Goal: Transaction & Acquisition: Book appointment/travel/reservation

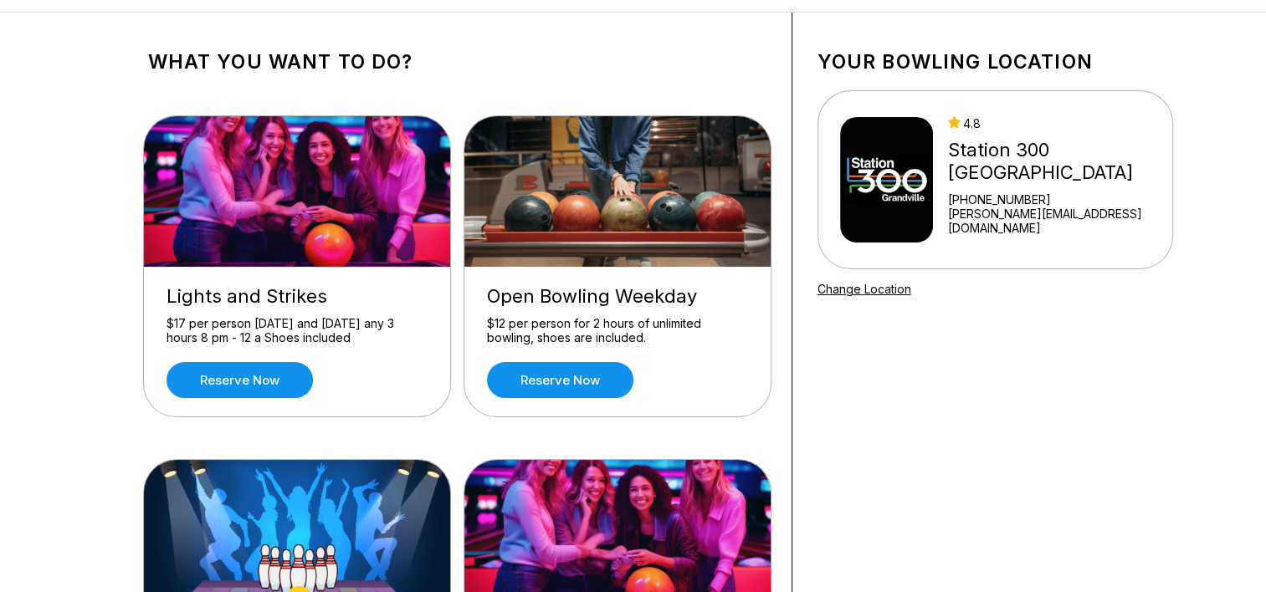
scroll to position [167, 0]
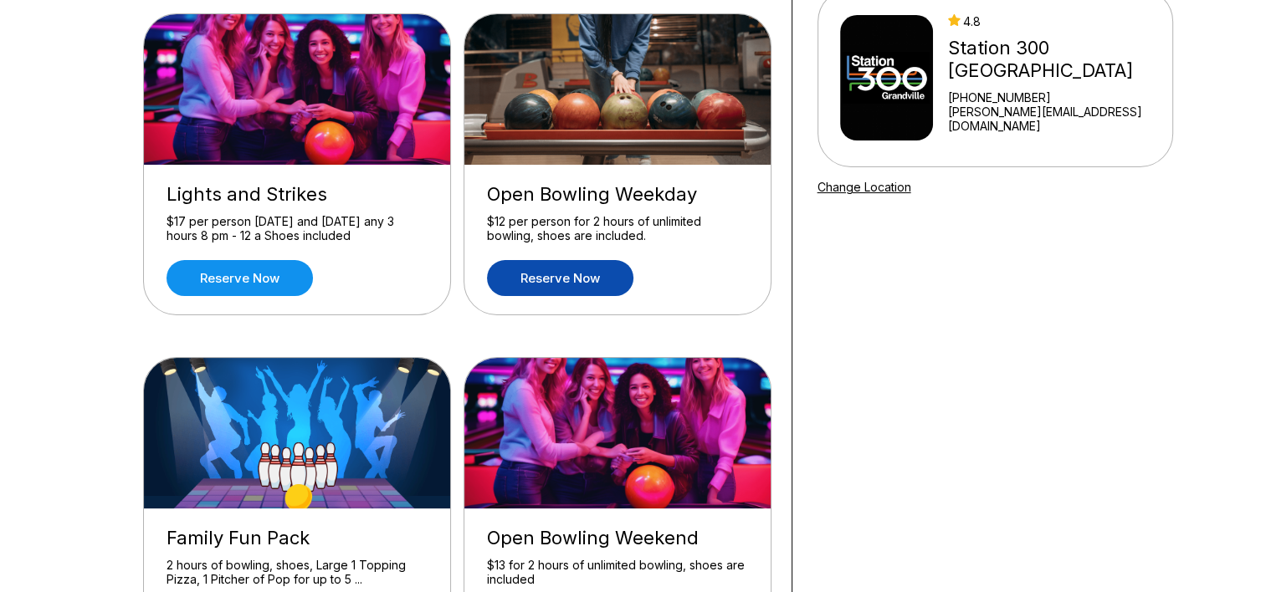
click at [568, 268] on link "Reserve now" at bounding box center [560, 278] width 146 height 36
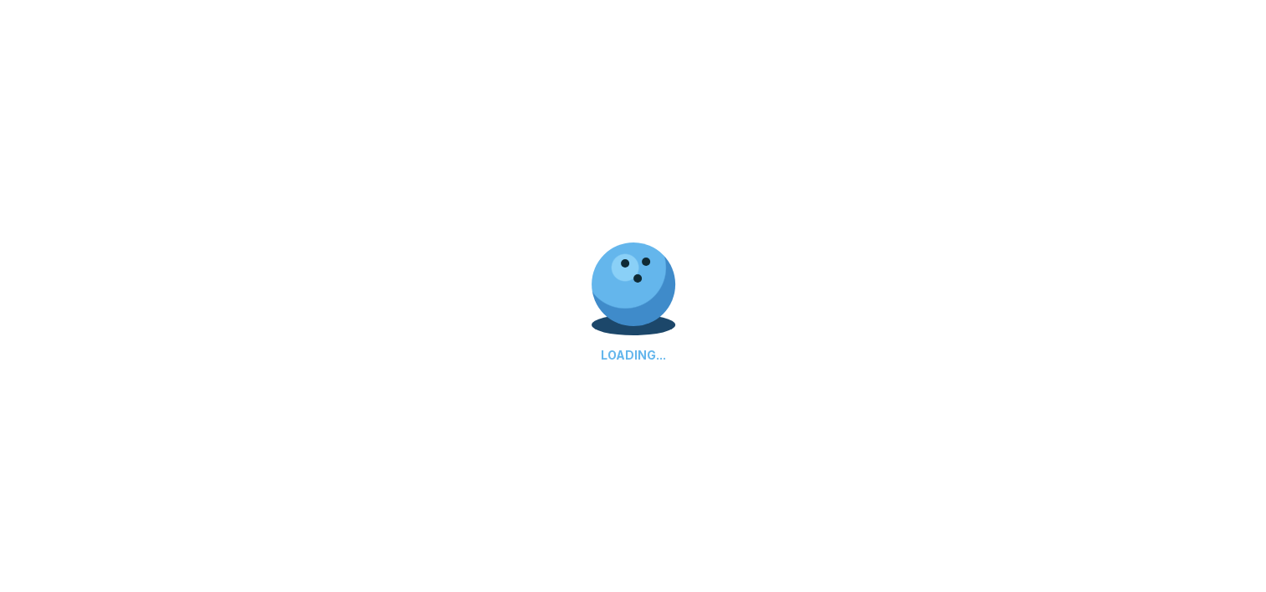
scroll to position [0, 0]
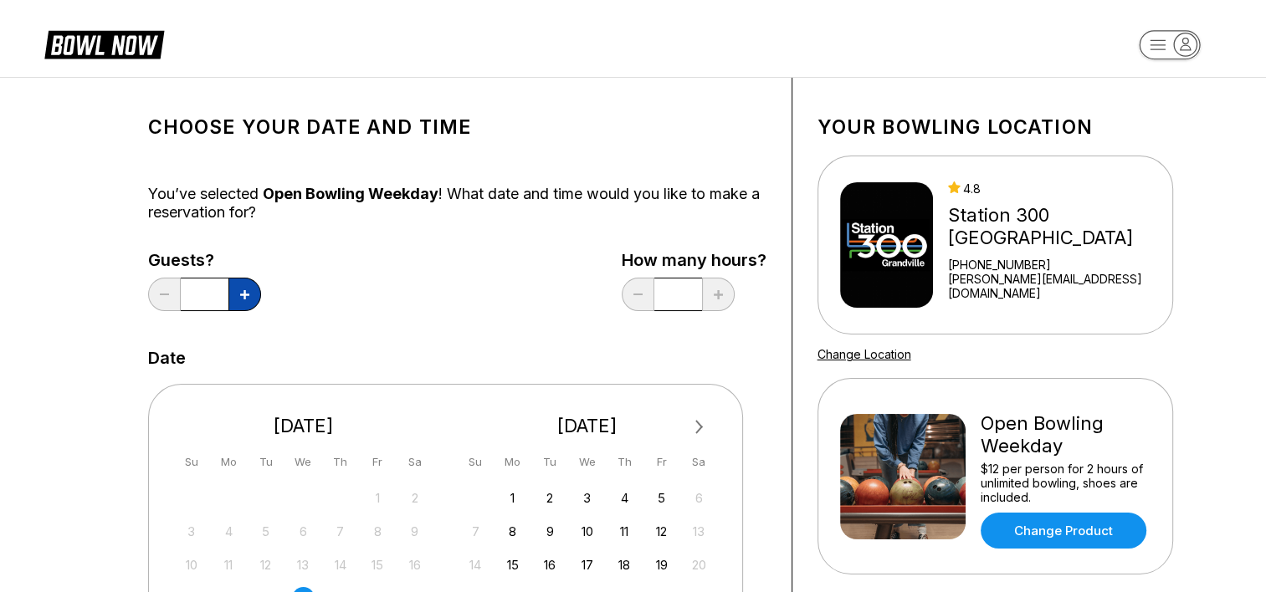
click at [244, 297] on icon at bounding box center [244, 294] width 9 height 9
type input "*"
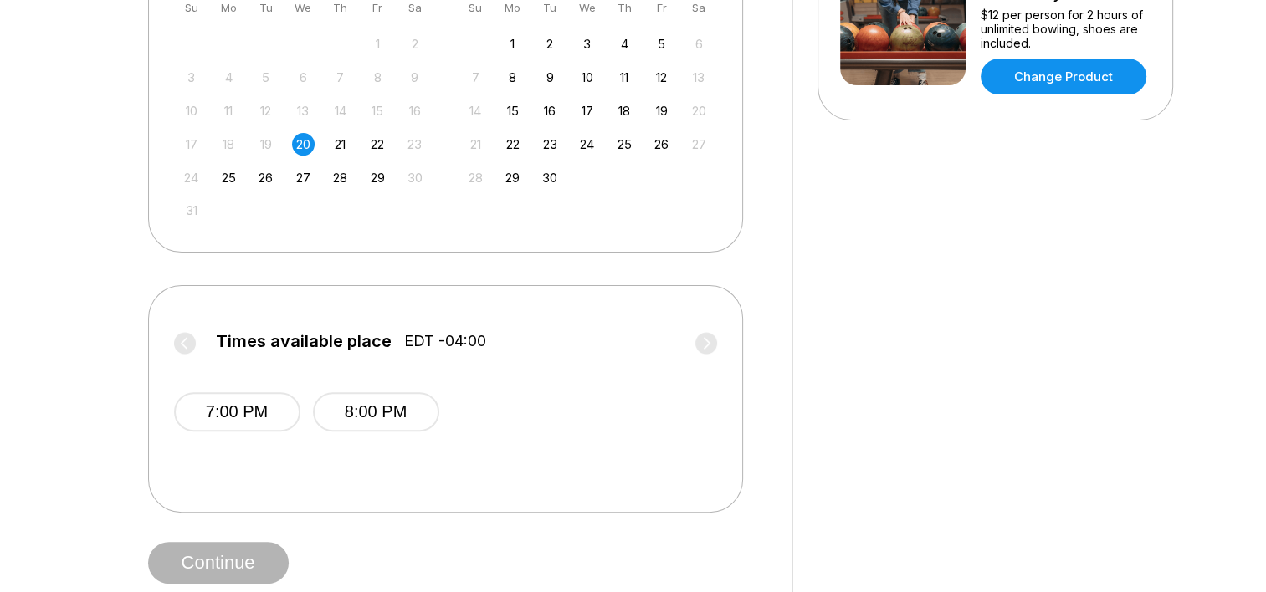
scroll to position [586, 0]
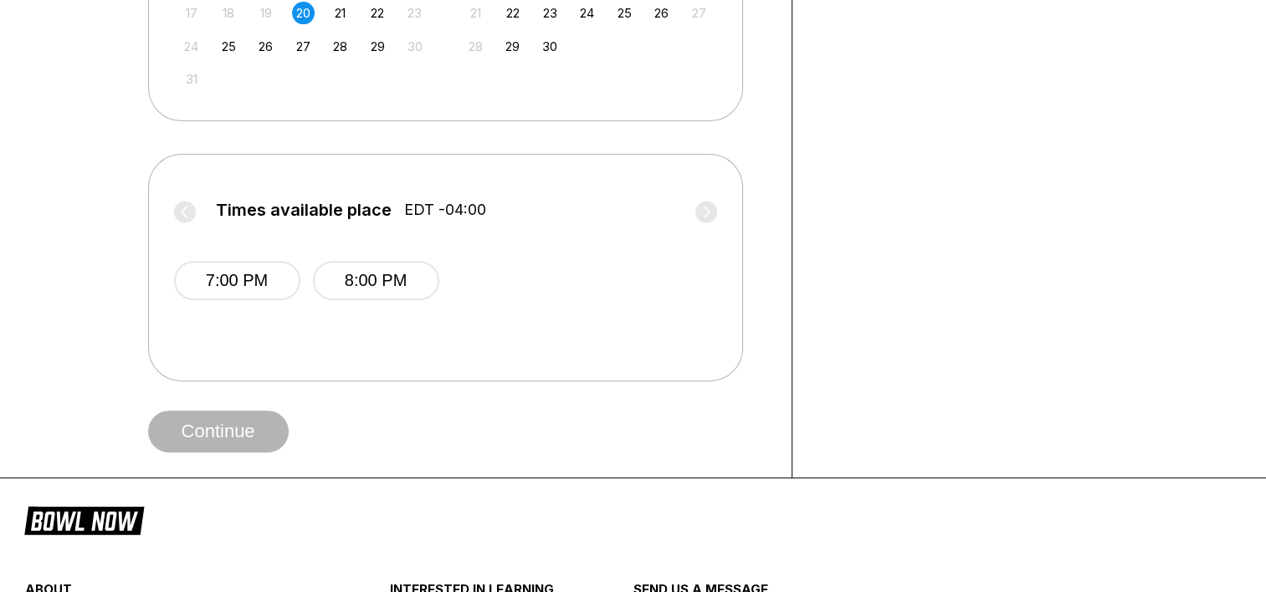
click at [191, 204] on label "Times available place EDT -04:00" at bounding box center [445, 214] width 543 height 27
click at [709, 218] on label "Times available place EDT -04:00" at bounding box center [445, 214] width 543 height 27
click at [249, 285] on button "7:00 PM" at bounding box center [237, 280] width 126 height 39
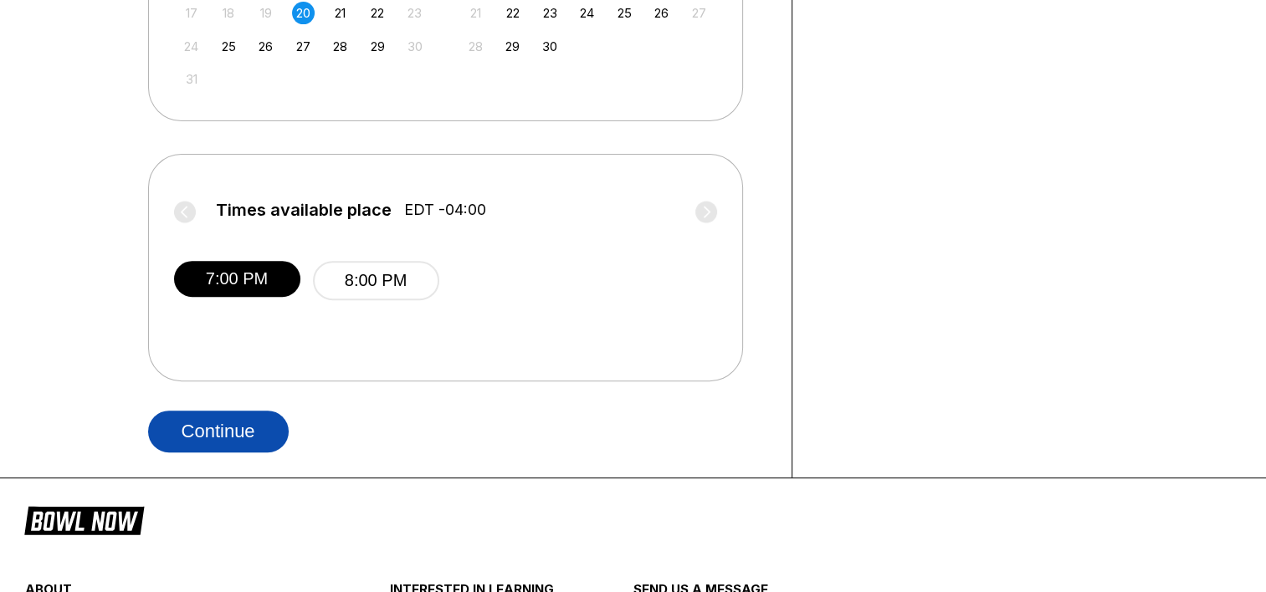
click at [211, 420] on button "Continue" at bounding box center [218, 432] width 141 height 42
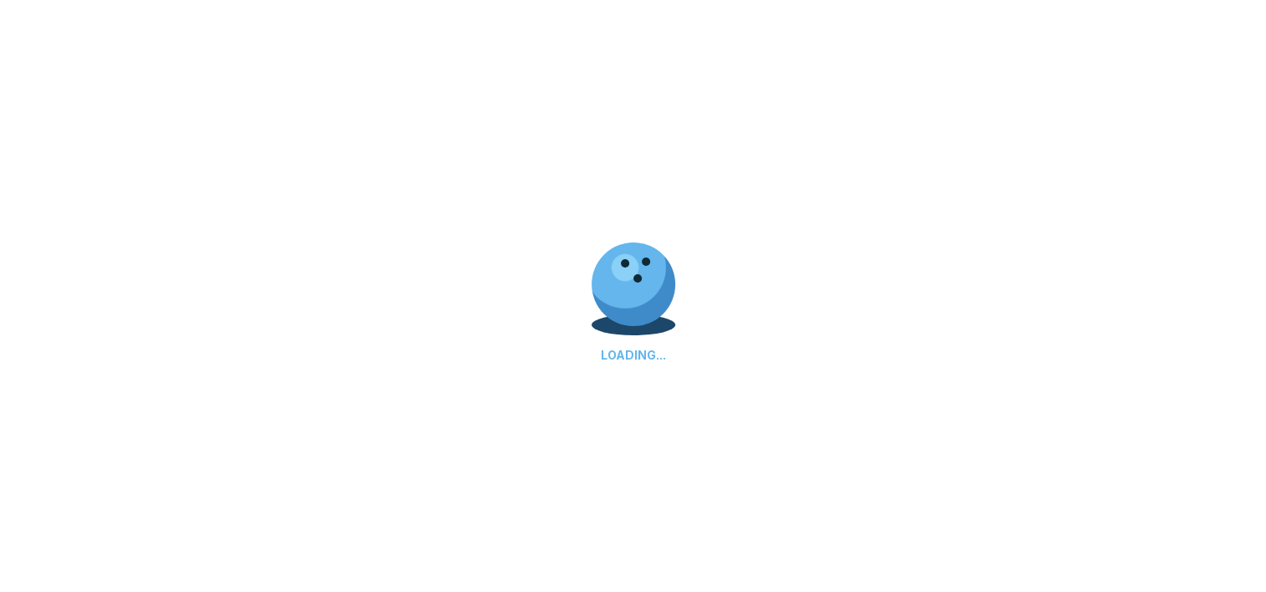
select select "**"
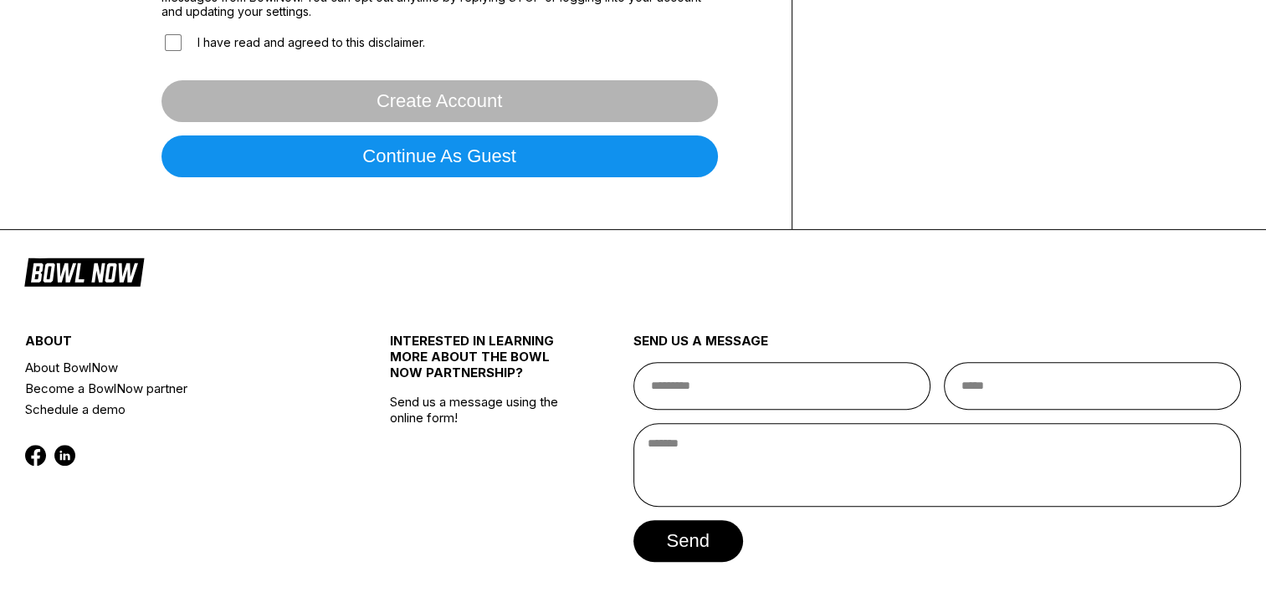
scroll to position [0, 0]
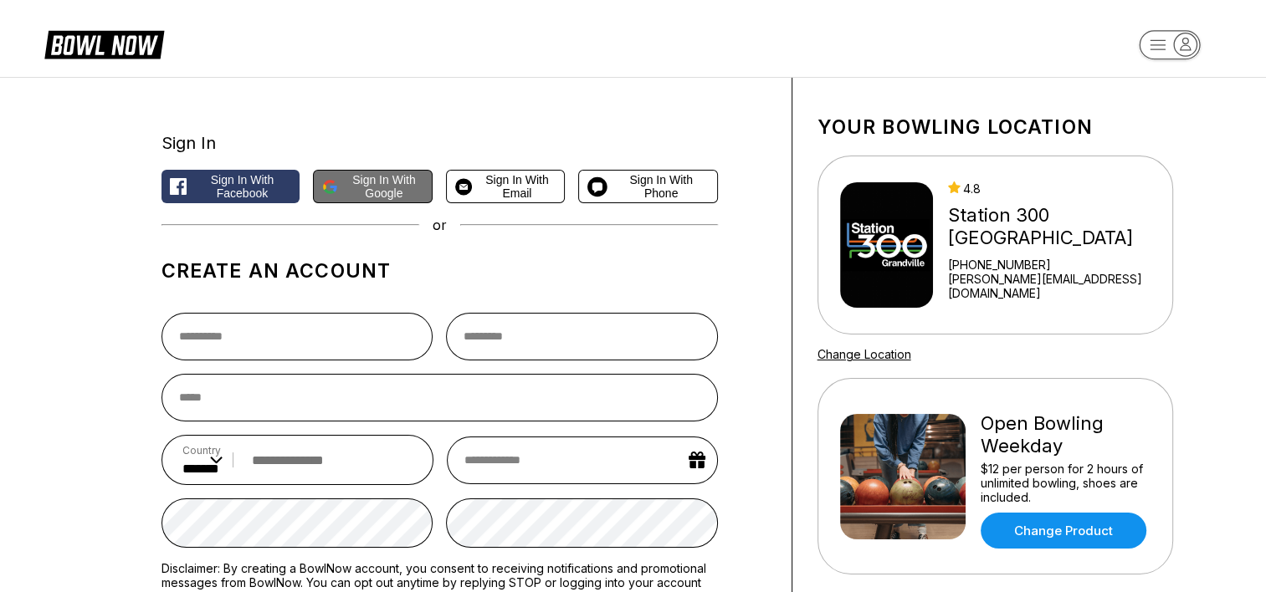
click at [368, 184] on span "Sign in with Google" at bounding box center [384, 186] width 79 height 27
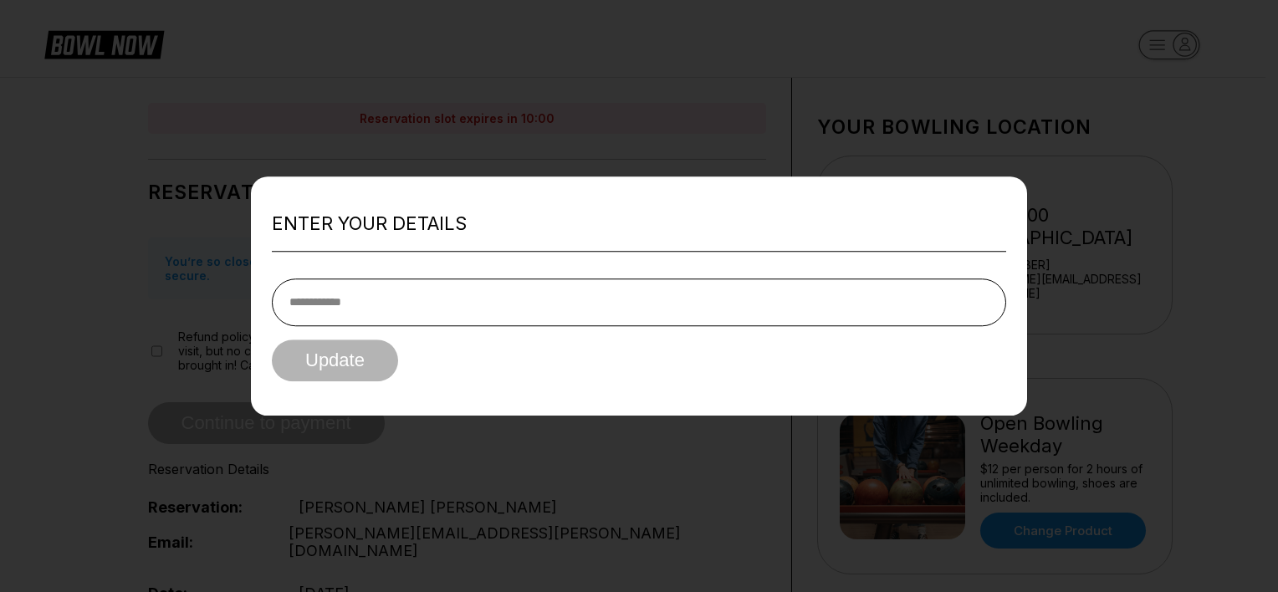
click at [363, 315] on input "tel" at bounding box center [639, 303] width 735 height 48
type input "**********"
click at [346, 353] on button "Update" at bounding box center [335, 361] width 126 height 42
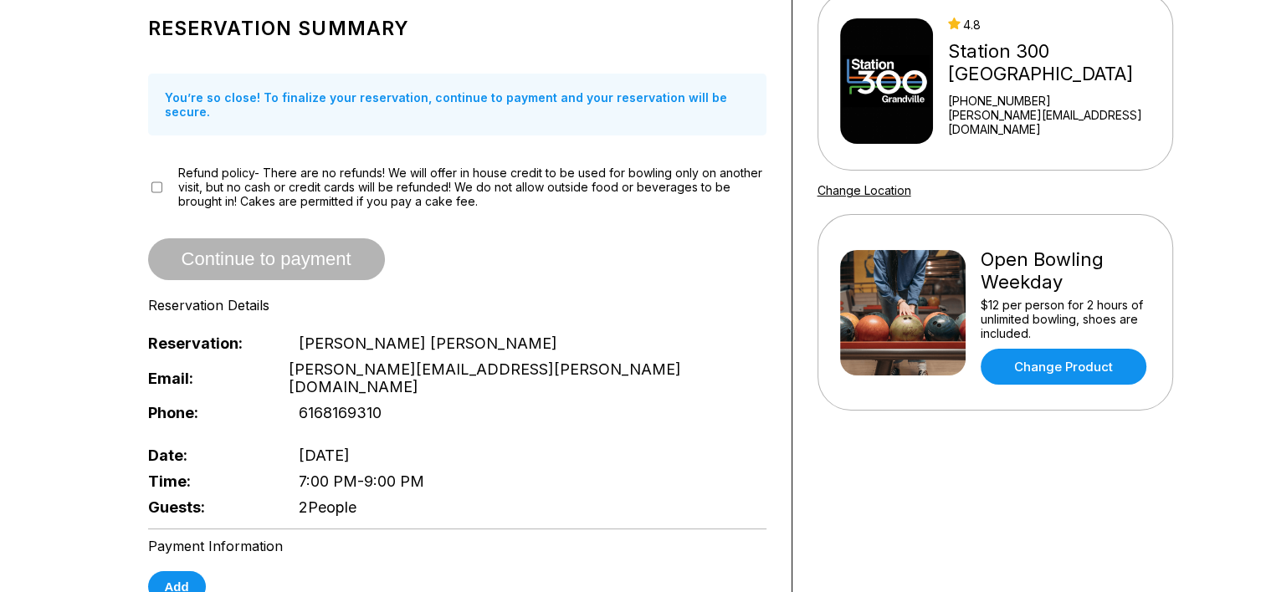
scroll to position [167, 0]
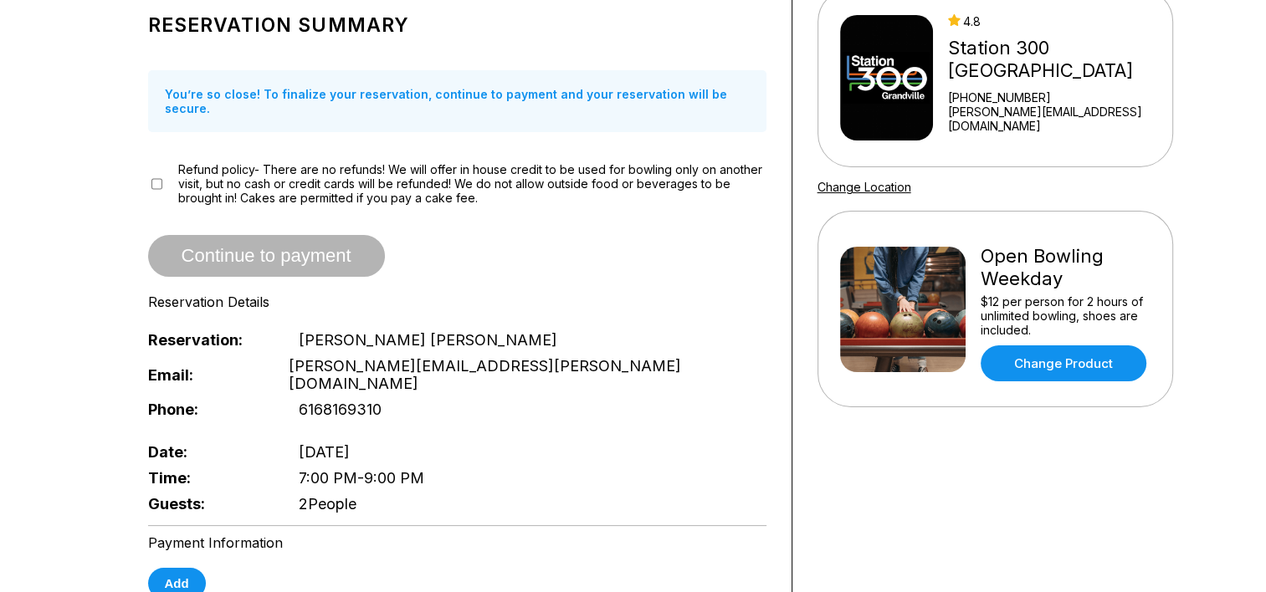
click at [183, 162] on span "Refund policy- There are no refunds! We will offer in house credit to be used f…" at bounding box center [472, 183] width 588 height 43
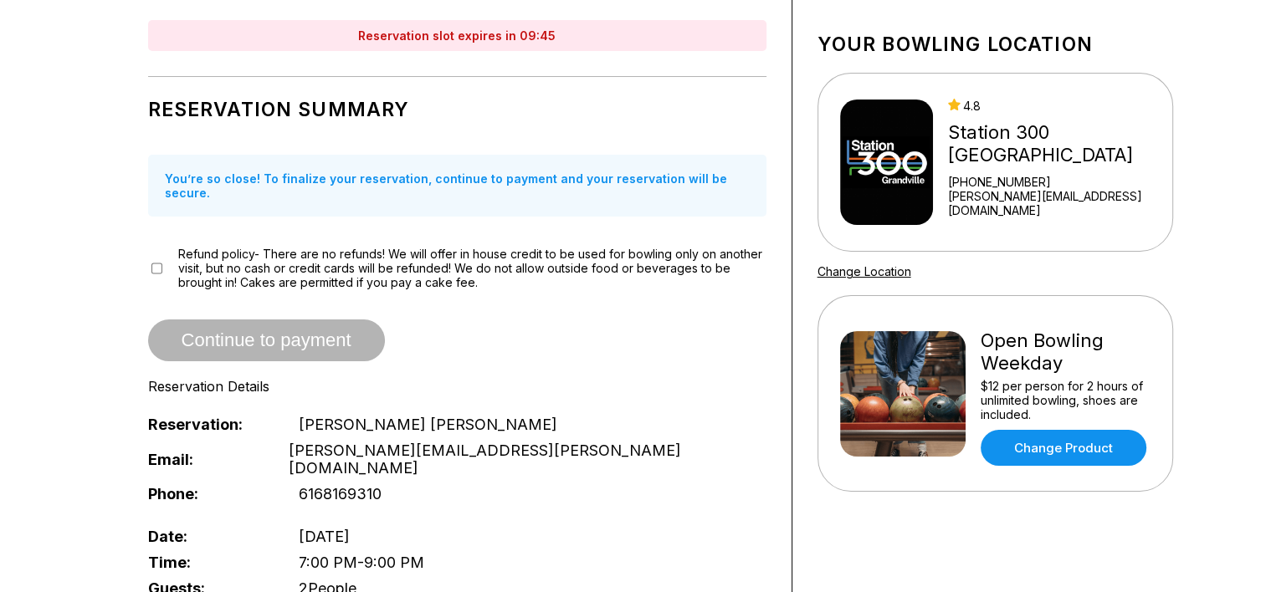
scroll to position [0, 0]
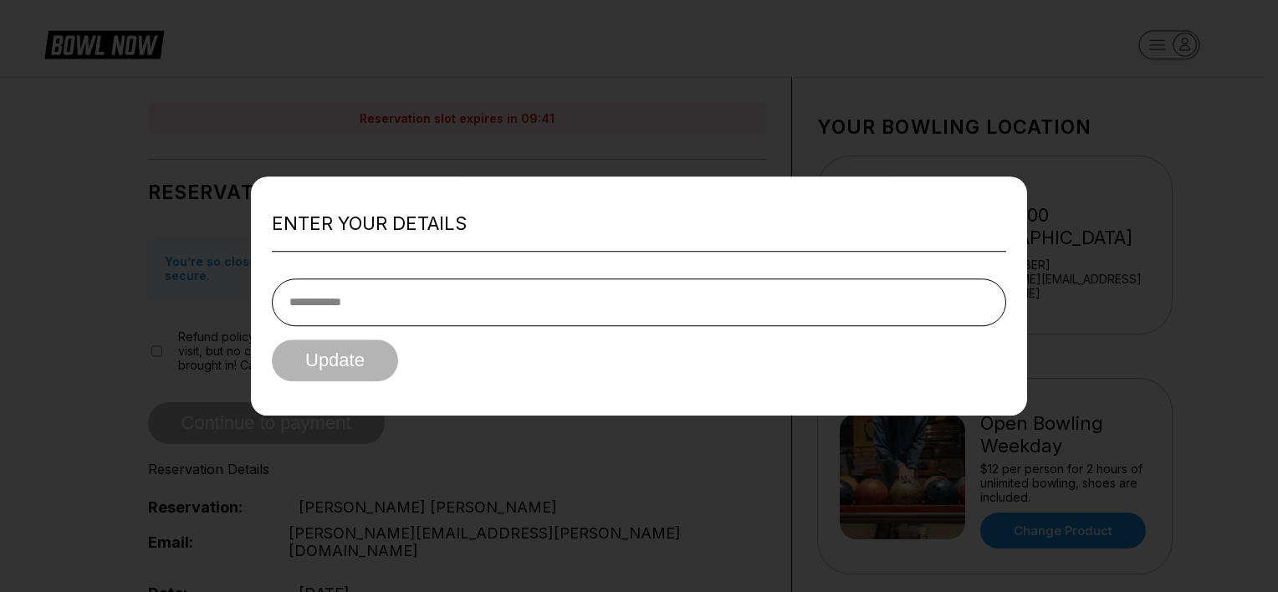
click at [362, 287] on input "tel" at bounding box center [639, 303] width 735 height 48
type input "**********"
click at [328, 358] on button "Update" at bounding box center [335, 361] width 126 height 42
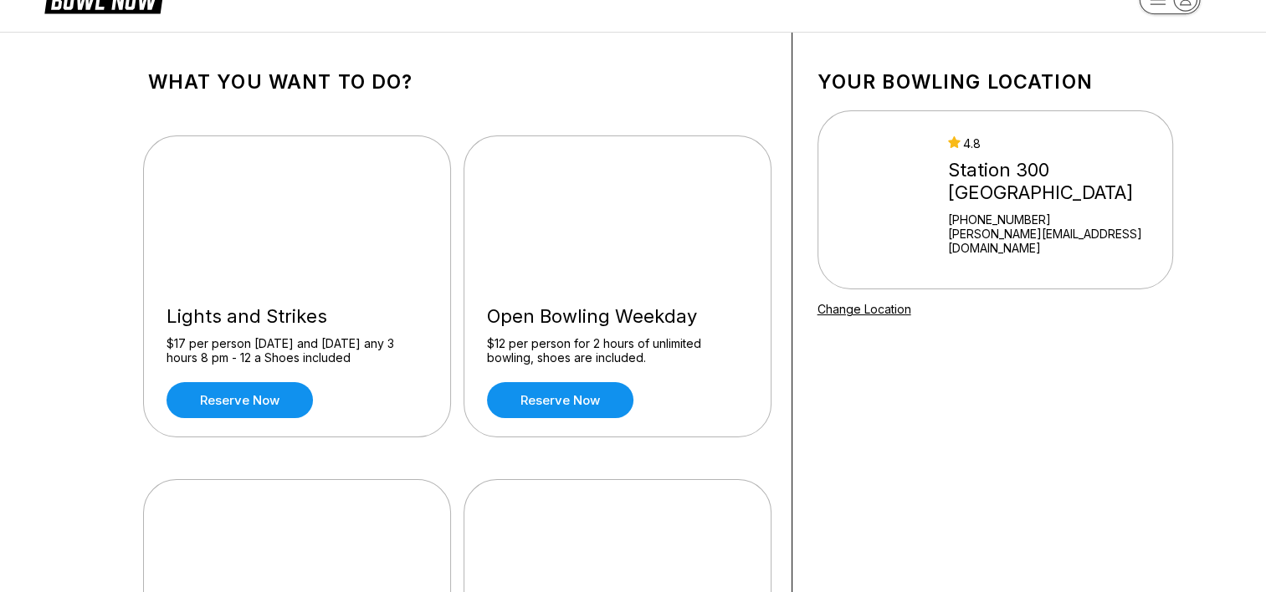
scroll to position [84, 0]
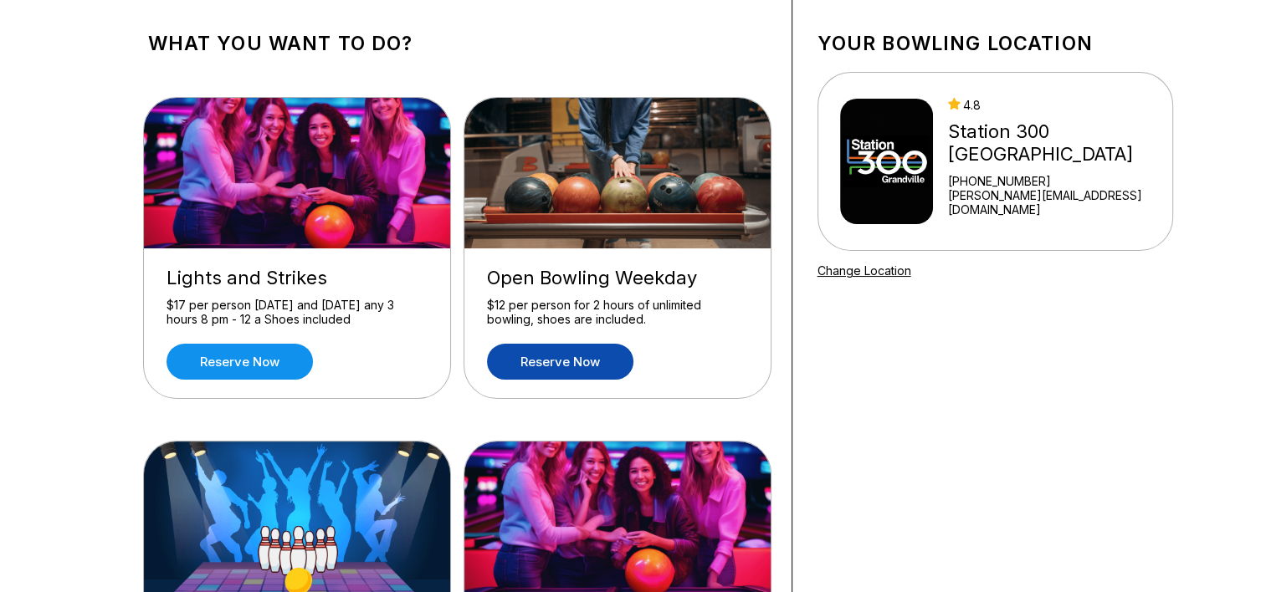
click at [556, 354] on link "Reserve now" at bounding box center [560, 362] width 146 height 36
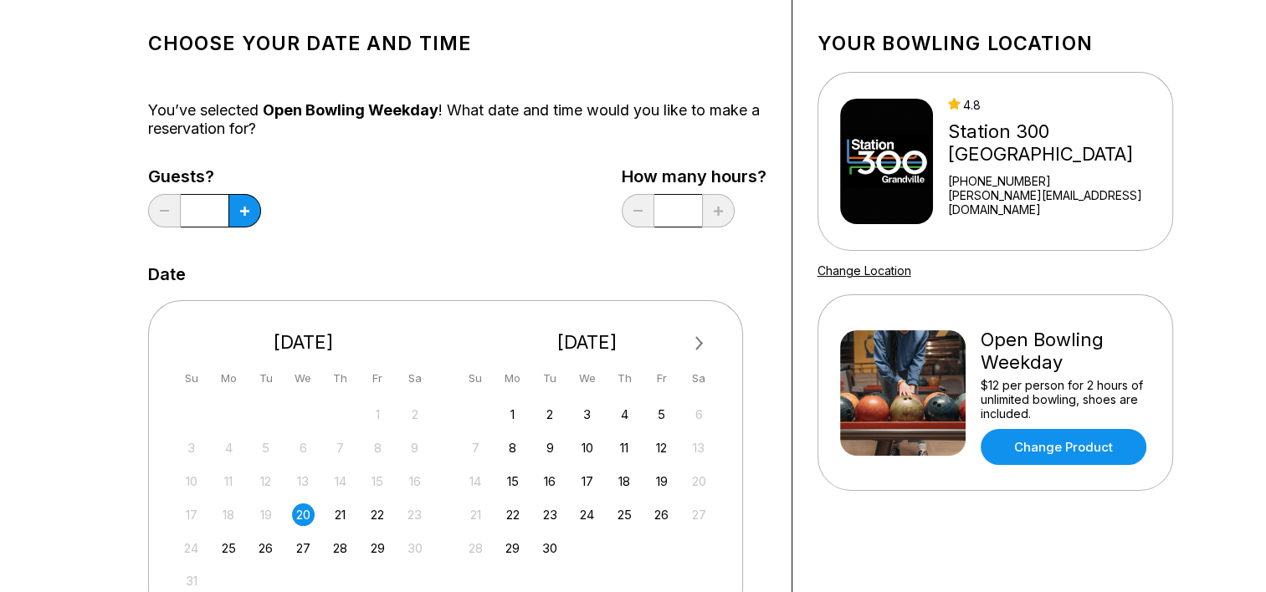
scroll to position [0, 0]
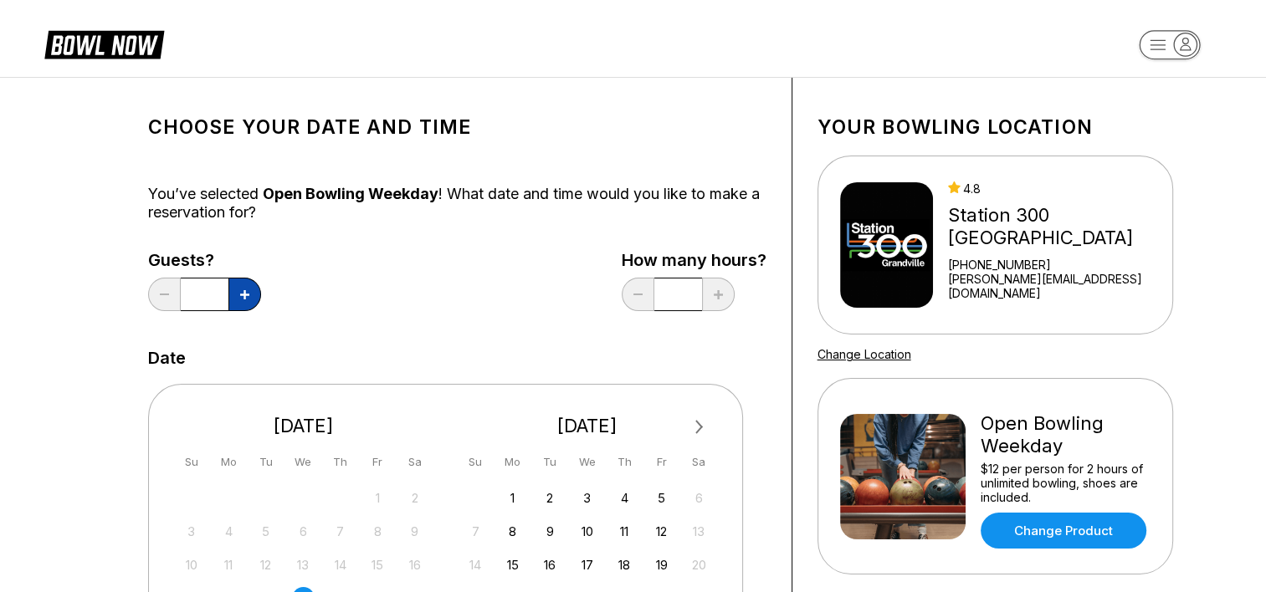
click at [240, 291] on icon at bounding box center [244, 294] width 9 height 9
type input "*"
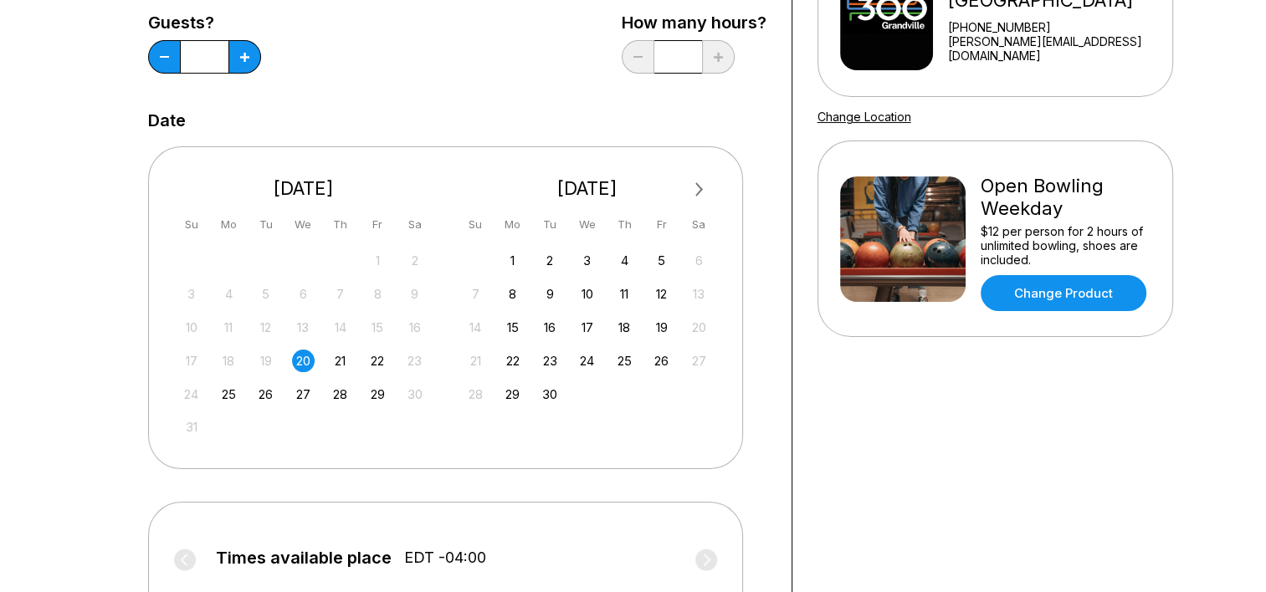
scroll to position [167, 0]
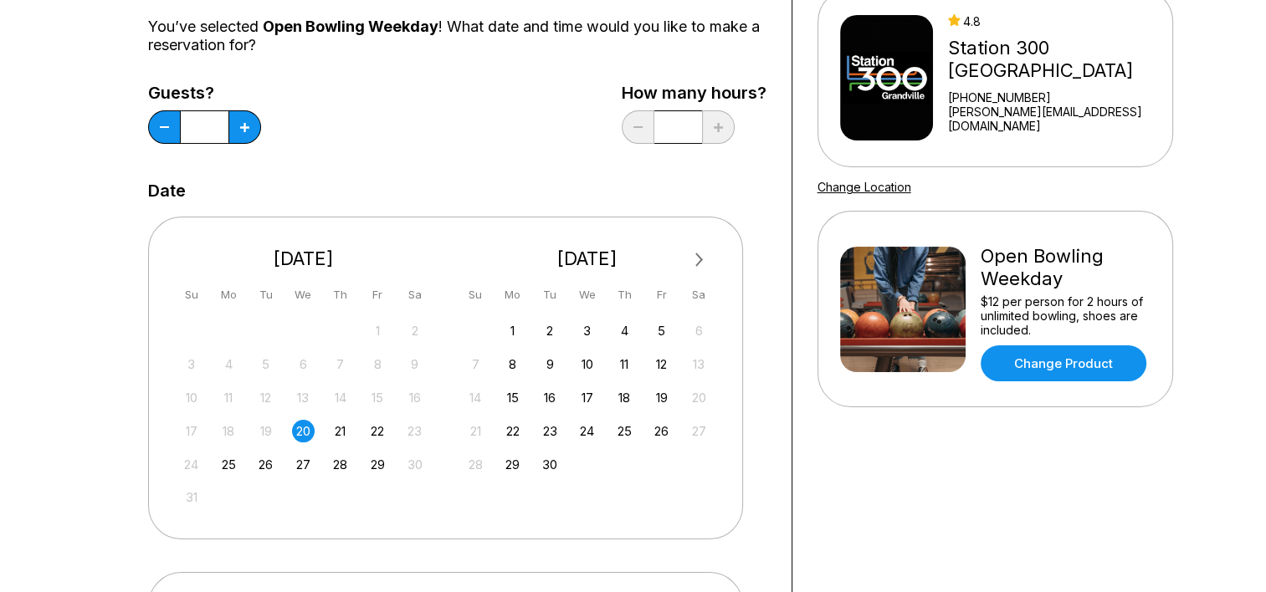
click at [425, 146] on div "Guests? * How many hours? *" at bounding box center [457, 118] width 618 height 69
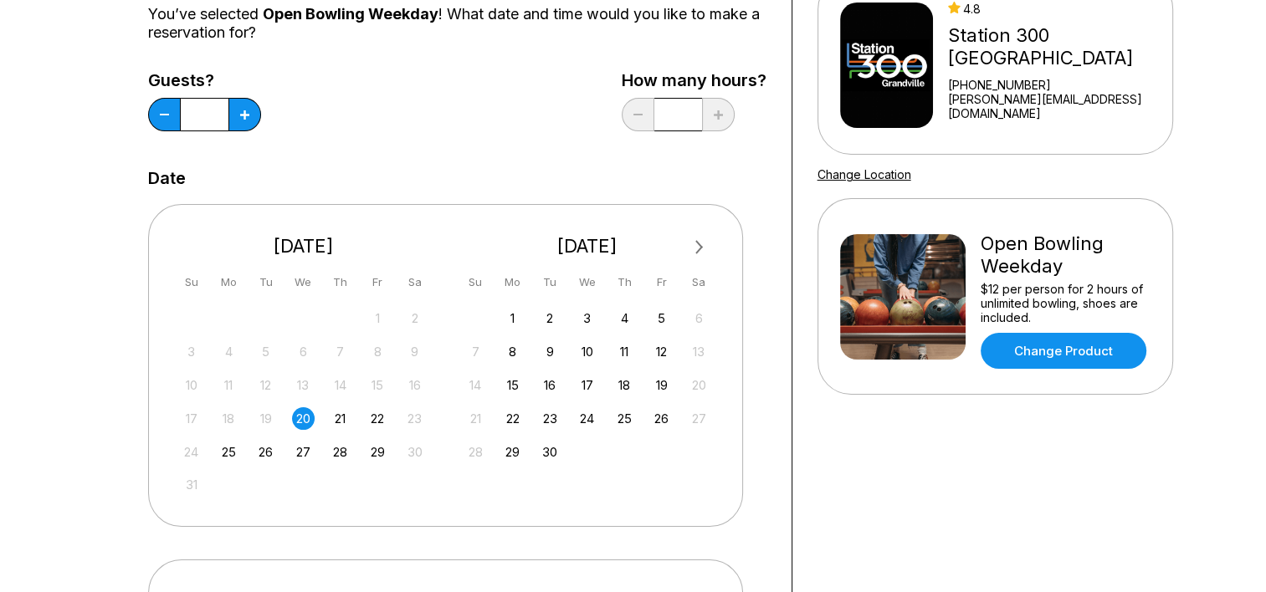
scroll to position [502, 0]
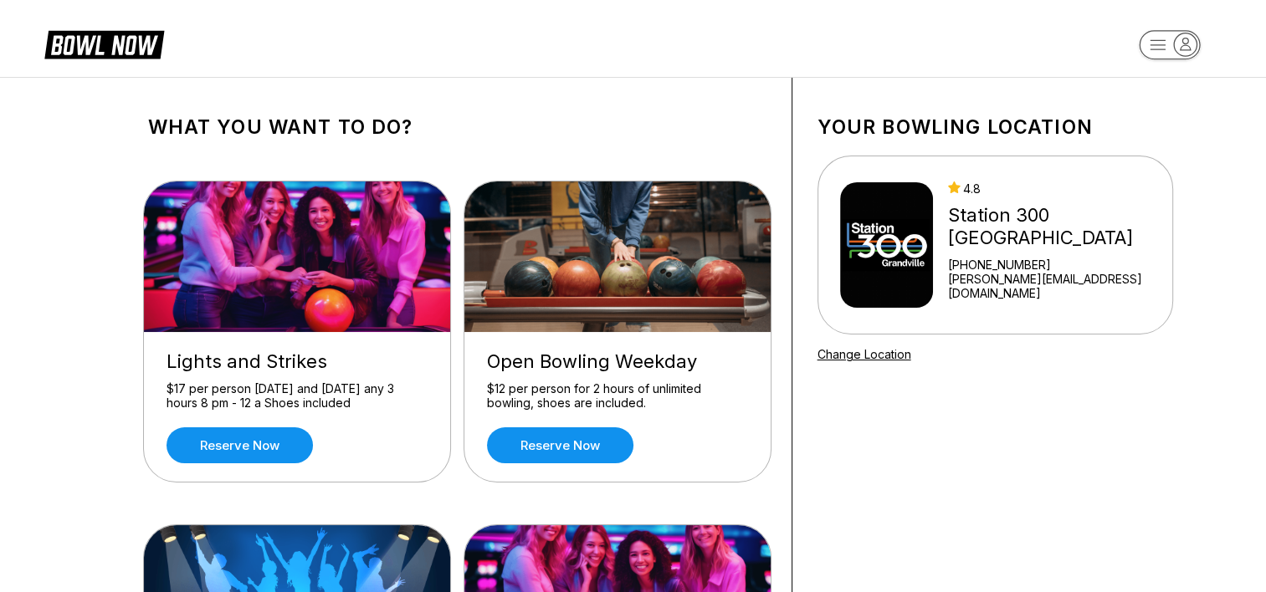
click at [267, 425] on div "Lights and Strikes $17 per person Friday and Saturday any 3 hours 8 pm - 12 a S…" at bounding box center [297, 407] width 306 height 150
click at [531, 449] on link "Reserve now" at bounding box center [560, 446] width 146 height 36
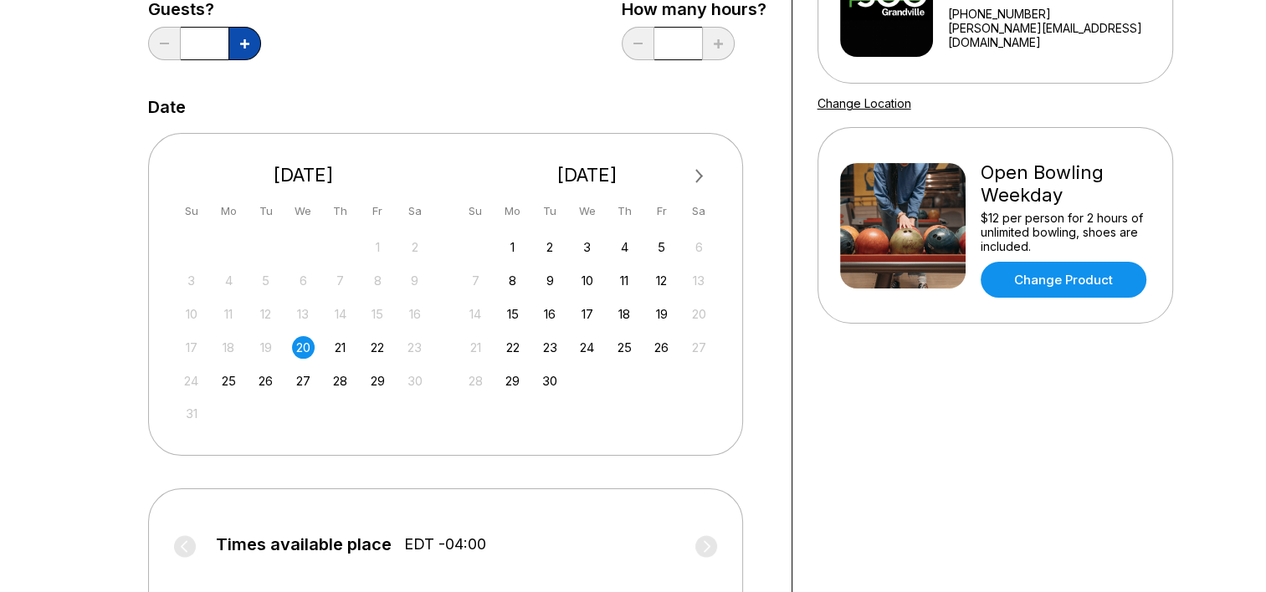
click at [254, 42] on button at bounding box center [244, 43] width 33 height 33
type input "*"
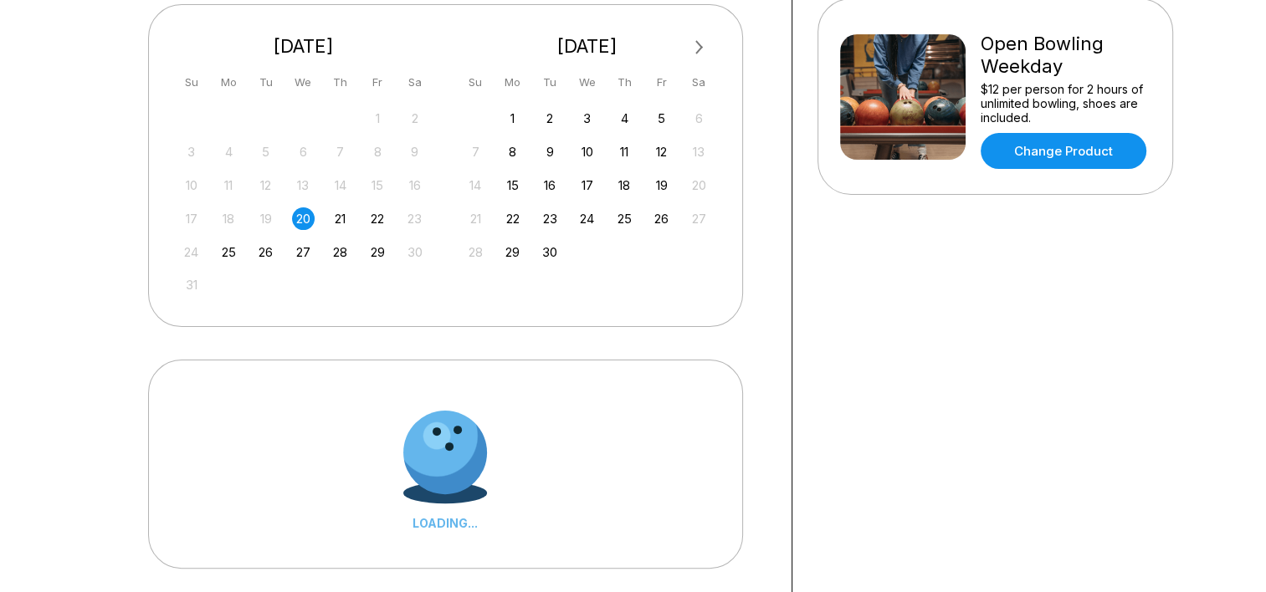
scroll to position [502, 0]
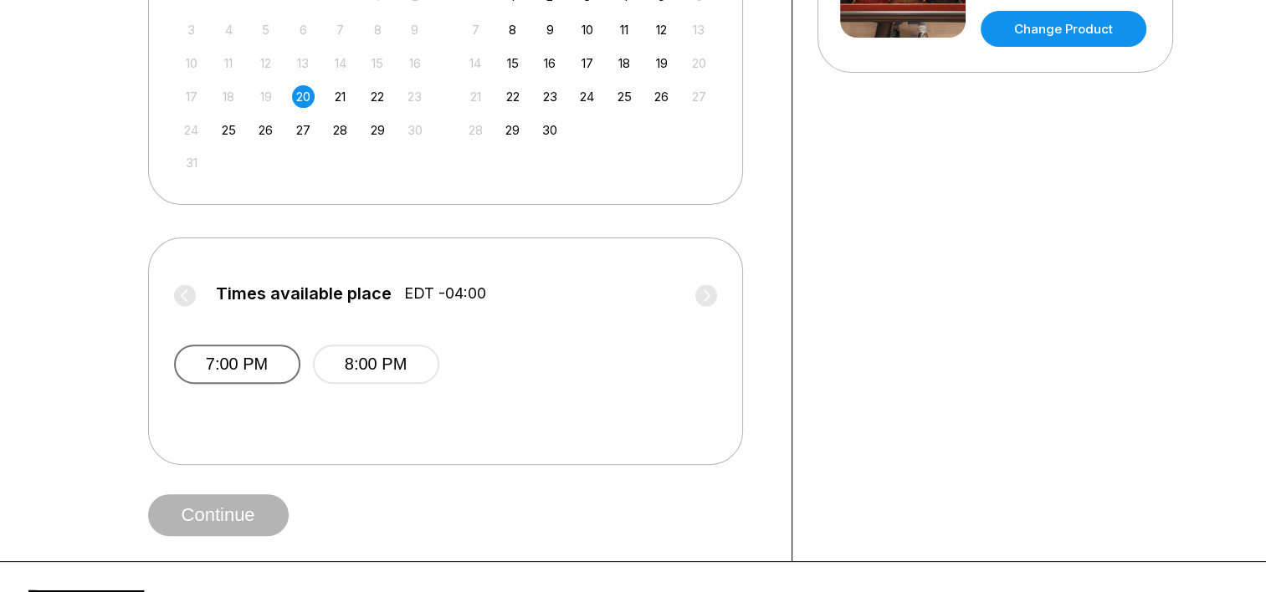
click at [259, 356] on button "7:00 PM" at bounding box center [237, 364] width 126 height 39
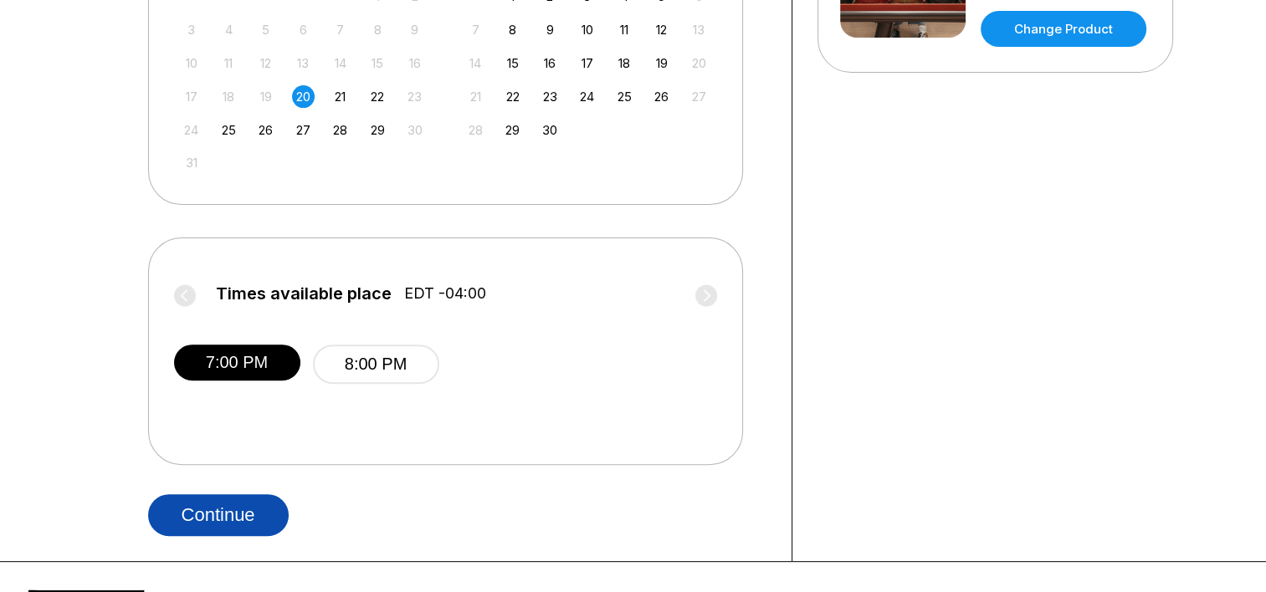
click at [222, 505] on button "Continue" at bounding box center [218, 515] width 141 height 42
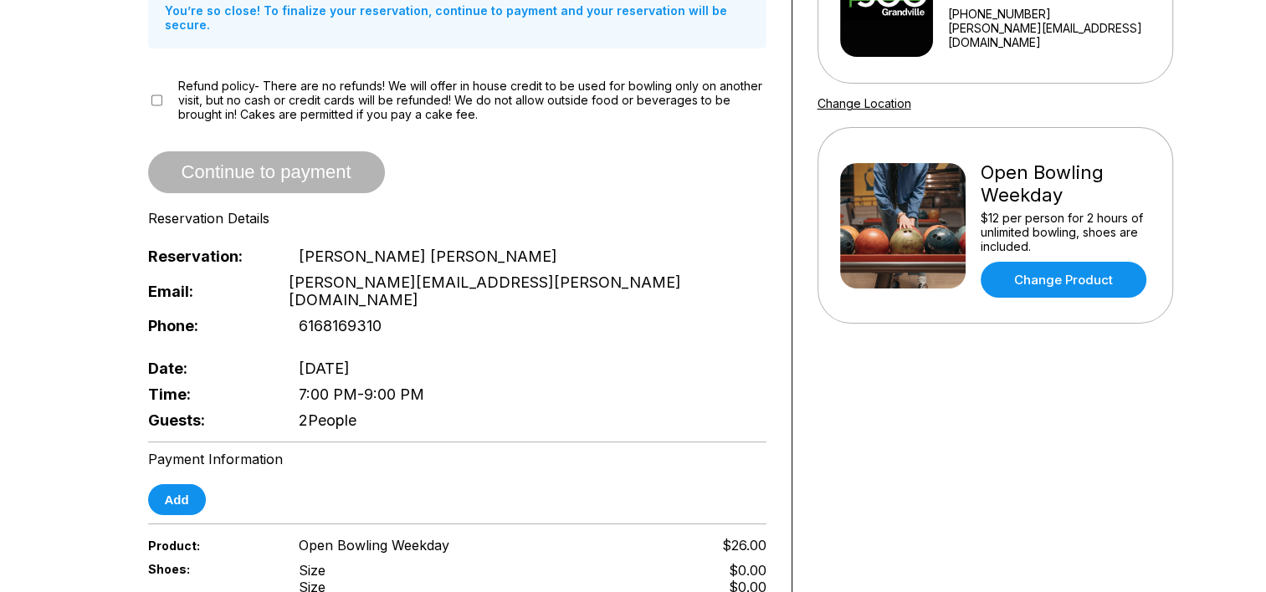
scroll to position [251, 0]
click at [161, 87] on div "Refund policy- There are no refunds! We will offer in house credit to be used f…" at bounding box center [457, 100] width 618 height 43
click at [100, 167] on div "Reservation slot expires in 09:57 Reservation Summary You’re so close! To final…" at bounding box center [634, 368] width 1088 height 1082
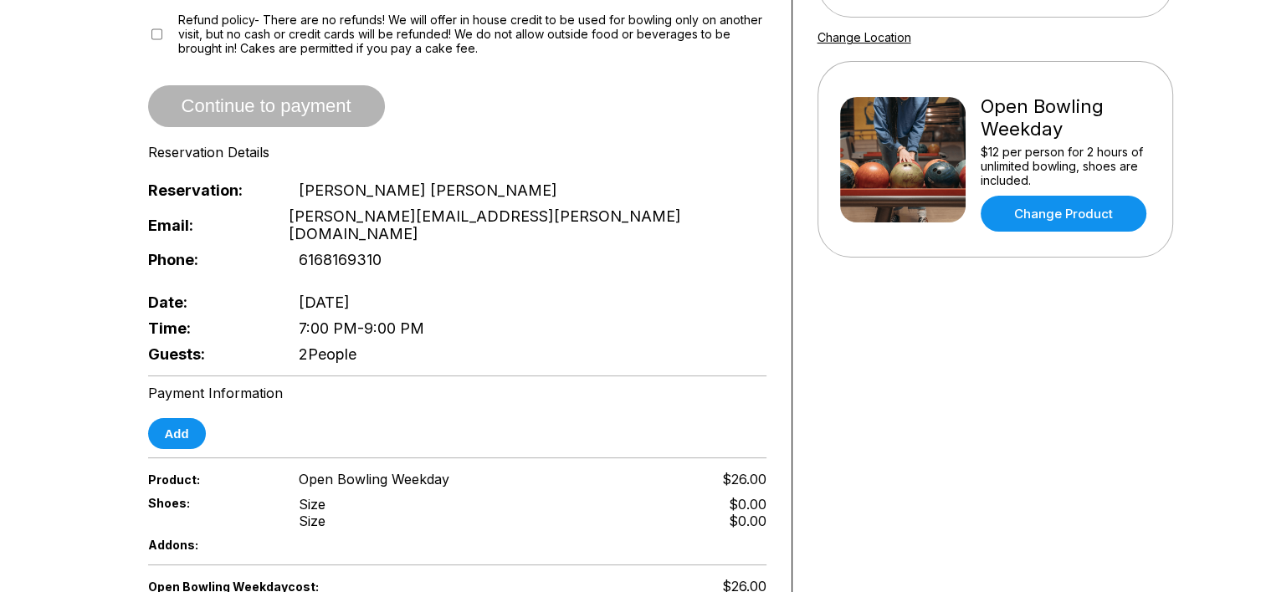
scroll to position [335, 0]
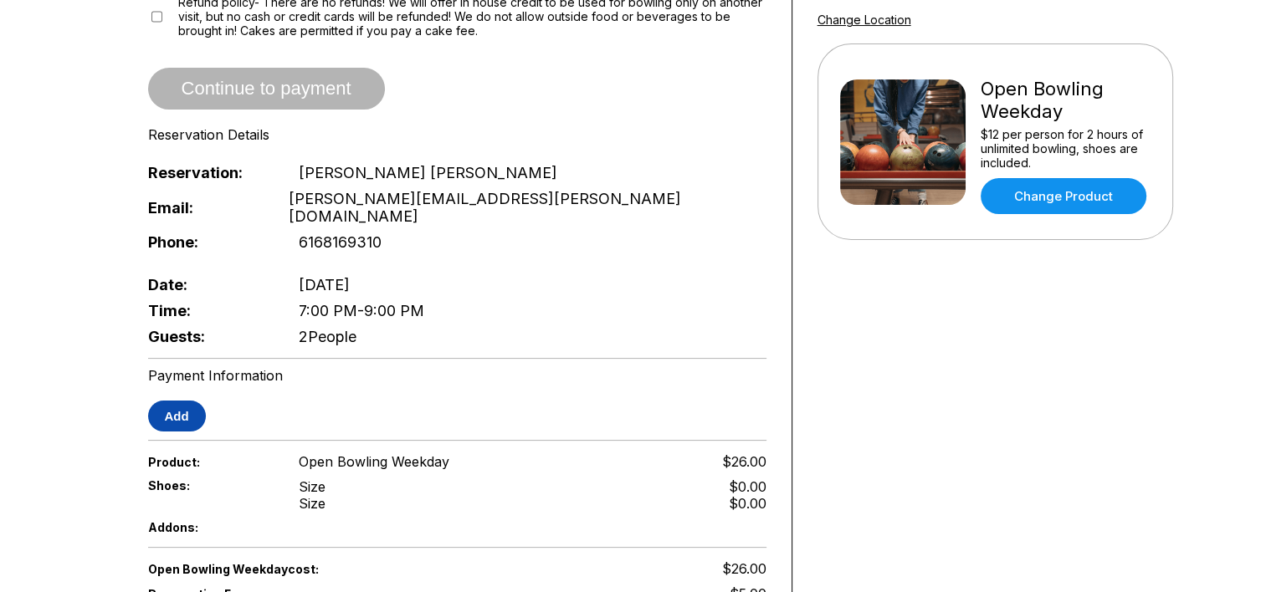
click at [177, 401] on button "Add" at bounding box center [177, 416] width 58 height 31
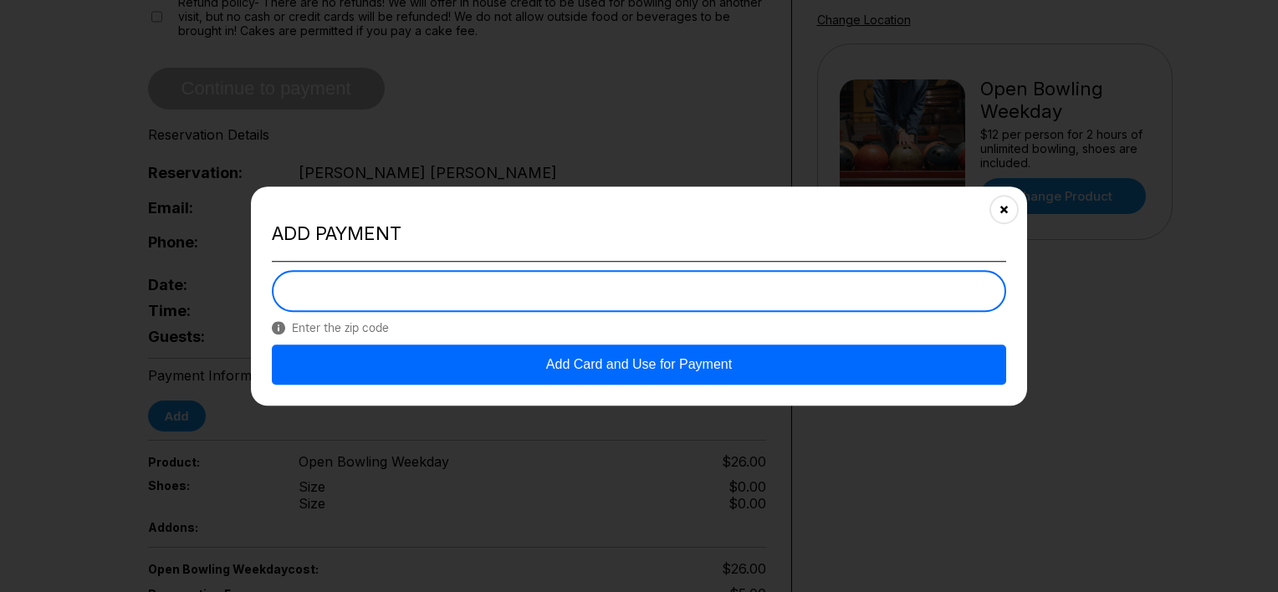
click at [616, 373] on button "Add Card and Use for Payment" at bounding box center [639, 365] width 735 height 40
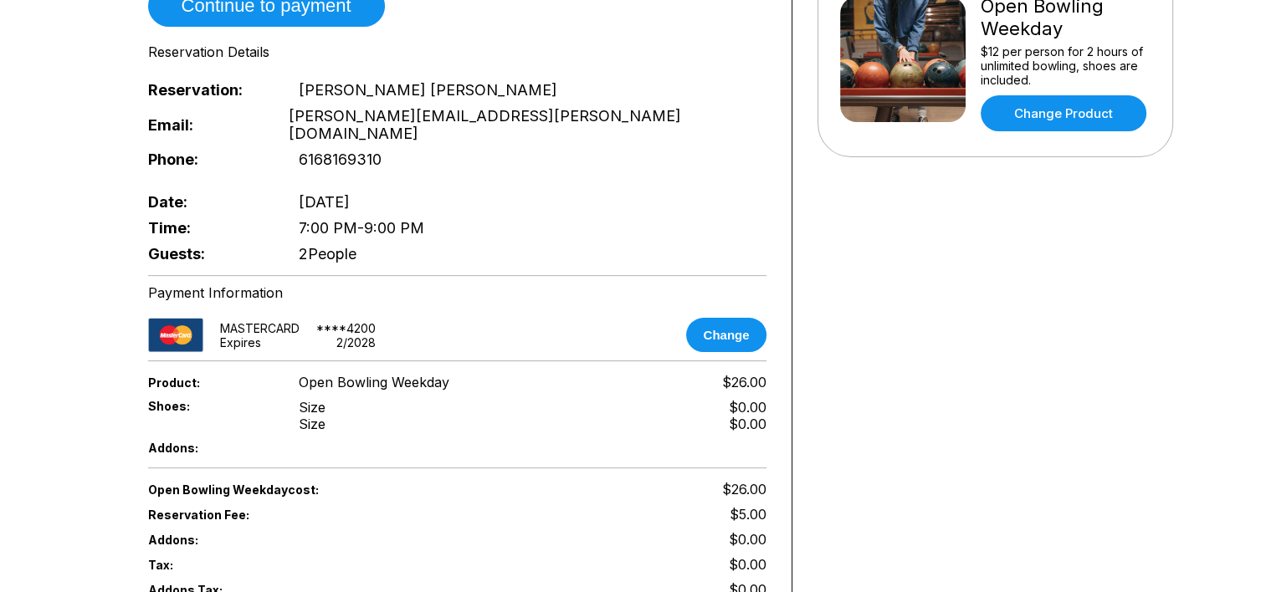
scroll to position [586, 0]
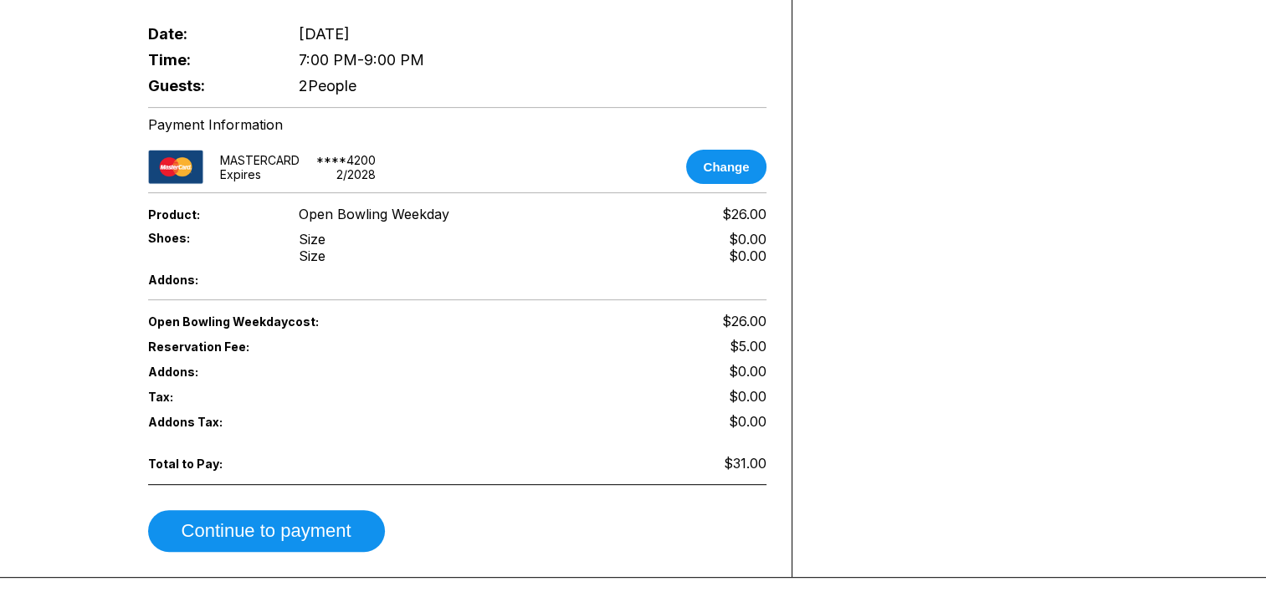
click at [345, 227] on div "Shoes: Size Size $0.00 $0.00" at bounding box center [457, 248] width 618 height 42
drag, startPoint x: 297, startPoint y: 202, endPoint x: 323, endPoint y: 204, distance: 26.0
click at [323, 227] on div "Shoes: Size Size $0.00 $0.00" at bounding box center [457, 248] width 618 height 42
drag, startPoint x: 323, startPoint y: 204, endPoint x: 252, endPoint y: 219, distance: 72.7
click at [251, 227] on div "Shoes: Size Size $0.00 $0.00" at bounding box center [457, 248] width 618 height 42
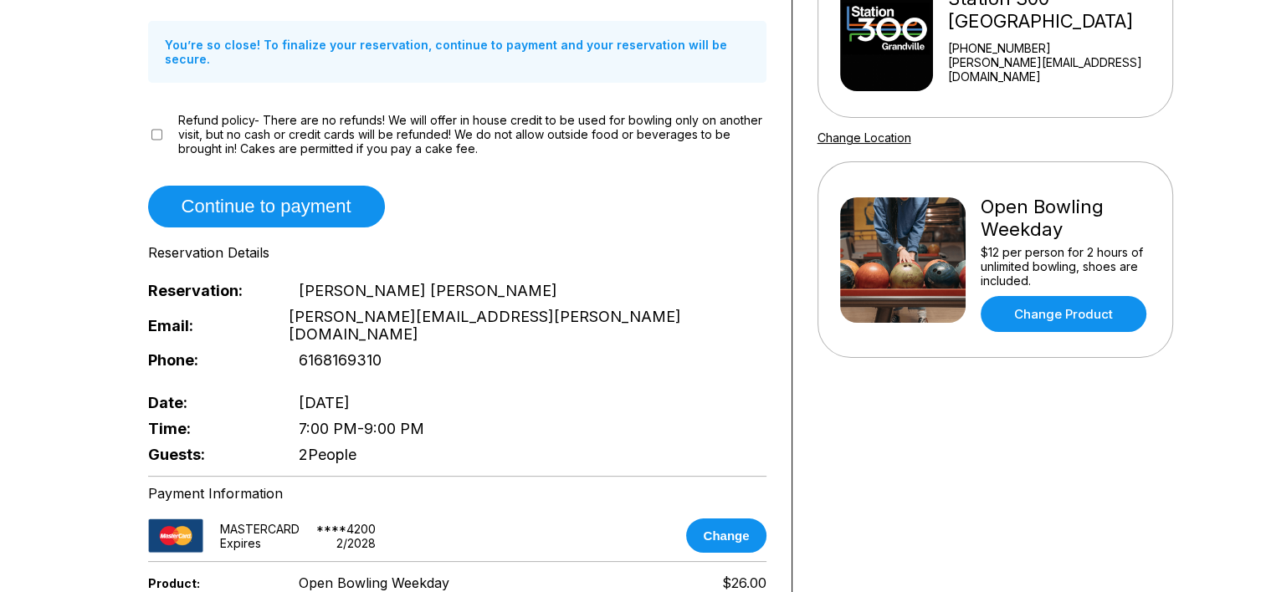
scroll to position [335, 0]
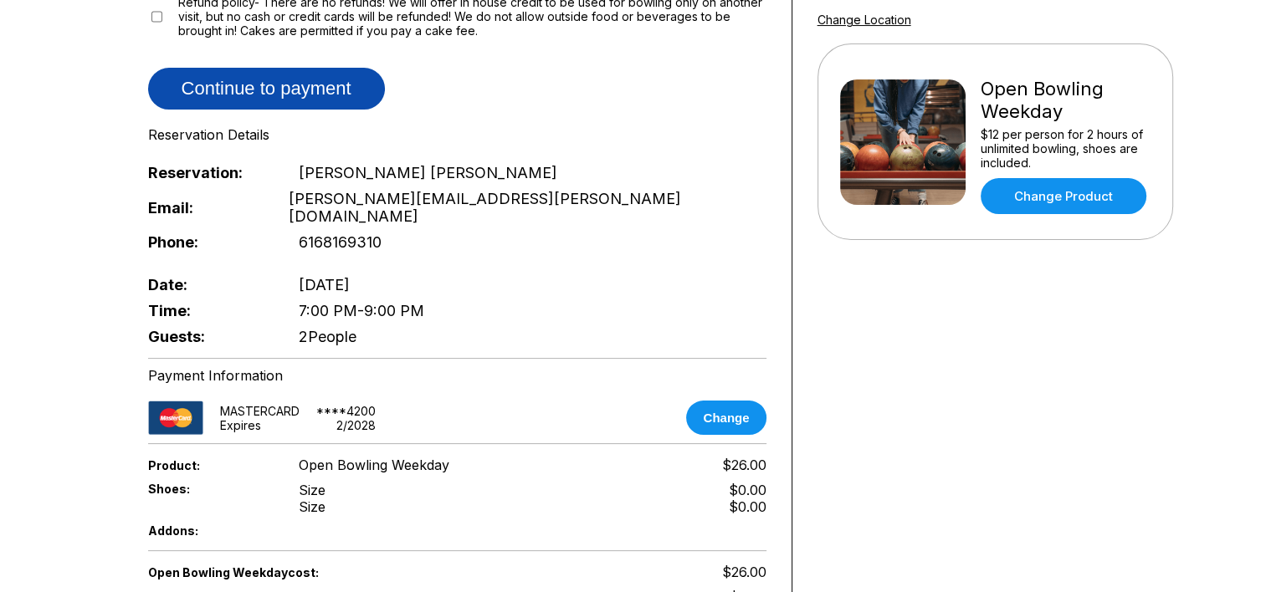
click at [255, 74] on button "Continue to payment" at bounding box center [266, 89] width 237 height 42
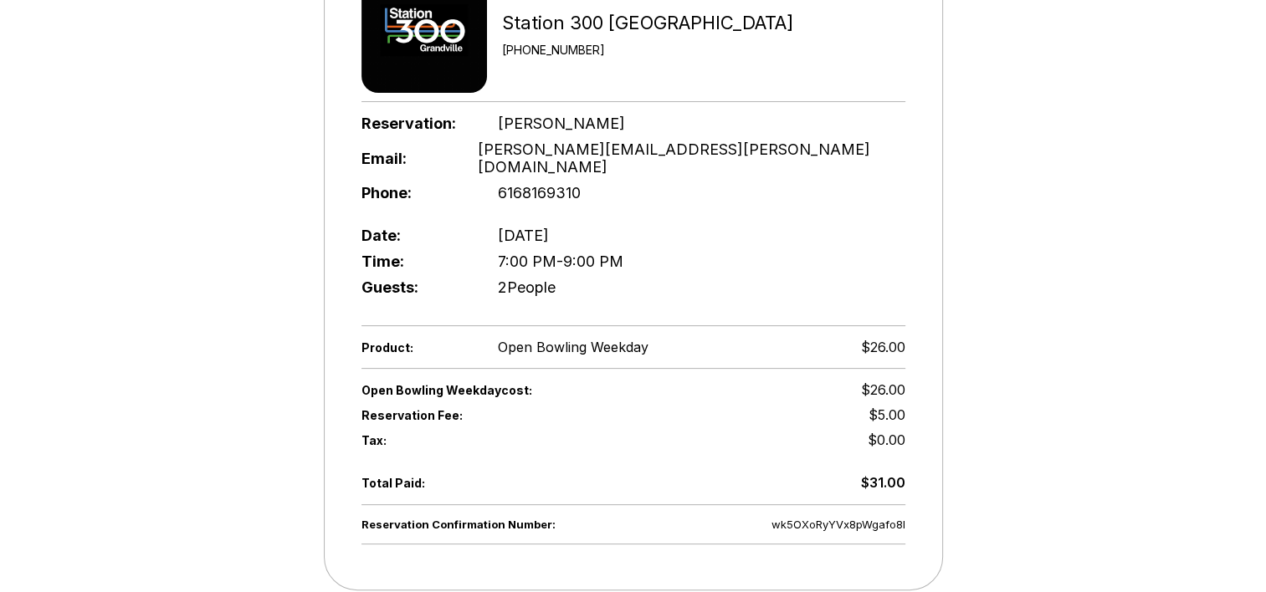
drag, startPoint x: 510, startPoint y: 221, endPoint x: 648, endPoint y: 224, distance: 138.1
click at [549, 227] on span "Wednesday ,August 20" at bounding box center [523, 236] width 51 height 18
drag, startPoint x: 648, startPoint y: 224, endPoint x: 516, endPoint y: 237, distance: 132.8
click at [515, 253] on span "7:00 PM - 9:00 PM" at bounding box center [561, 262] width 126 height 18
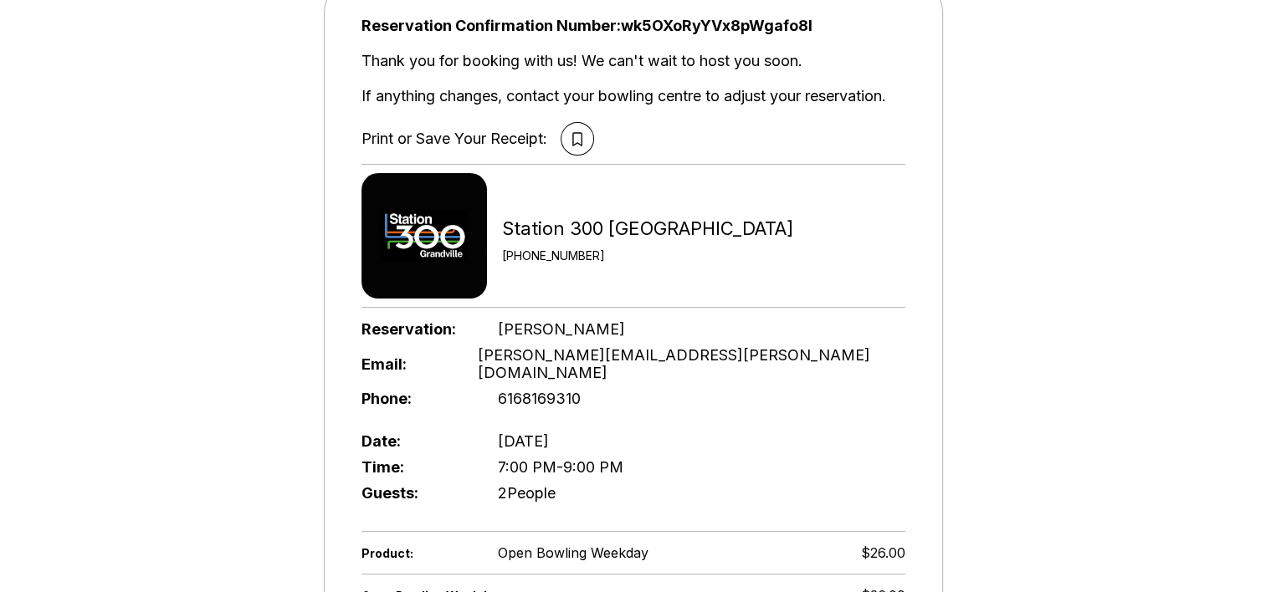
scroll to position [0, 0]
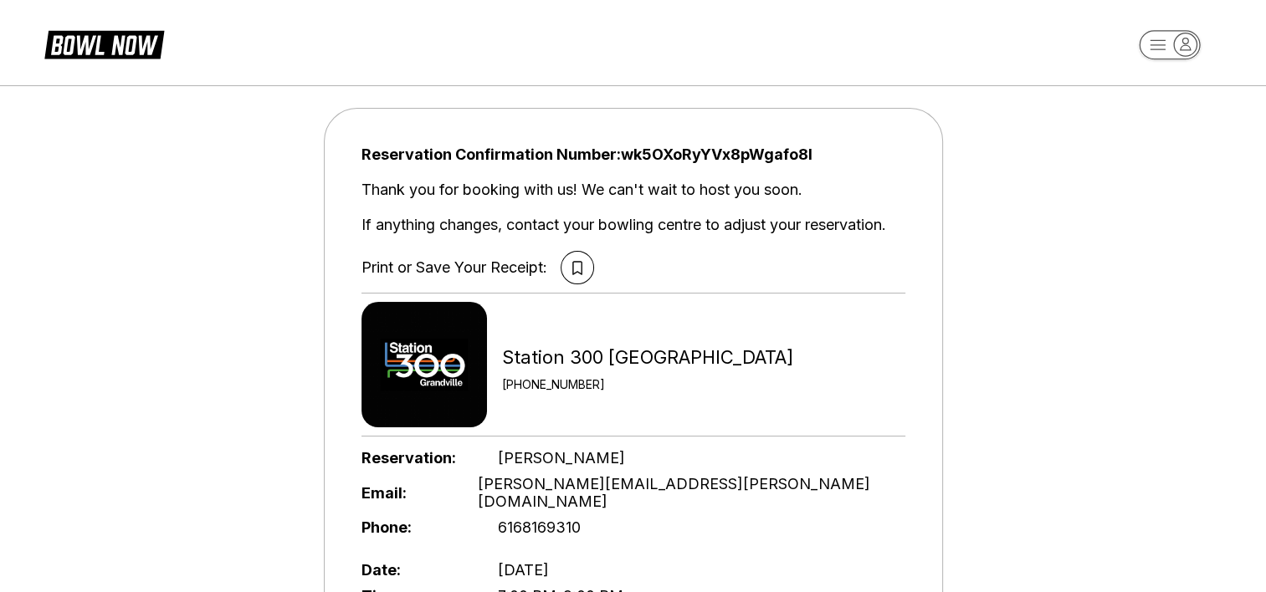
click at [539, 355] on div "Station 300 [GEOGRAPHIC_DATA]" at bounding box center [647, 357] width 291 height 23
click at [566, 382] on div "[PHONE_NUMBER]" at bounding box center [647, 384] width 291 height 14
click at [668, 382] on div "[PHONE_NUMBER]" at bounding box center [647, 384] width 291 height 14
click at [571, 265] on button at bounding box center [577, 267] width 33 height 33
click at [68, 54] on icon at bounding box center [105, 47] width 136 height 38
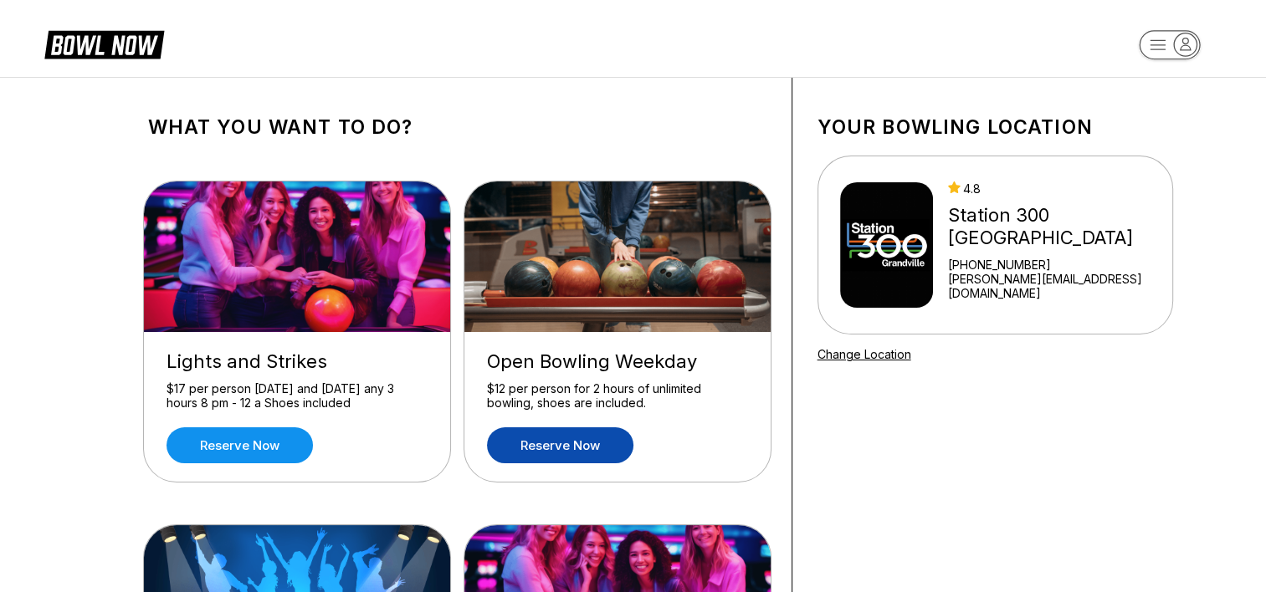
click at [569, 451] on link "Reserve now" at bounding box center [560, 446] width 146 height 36
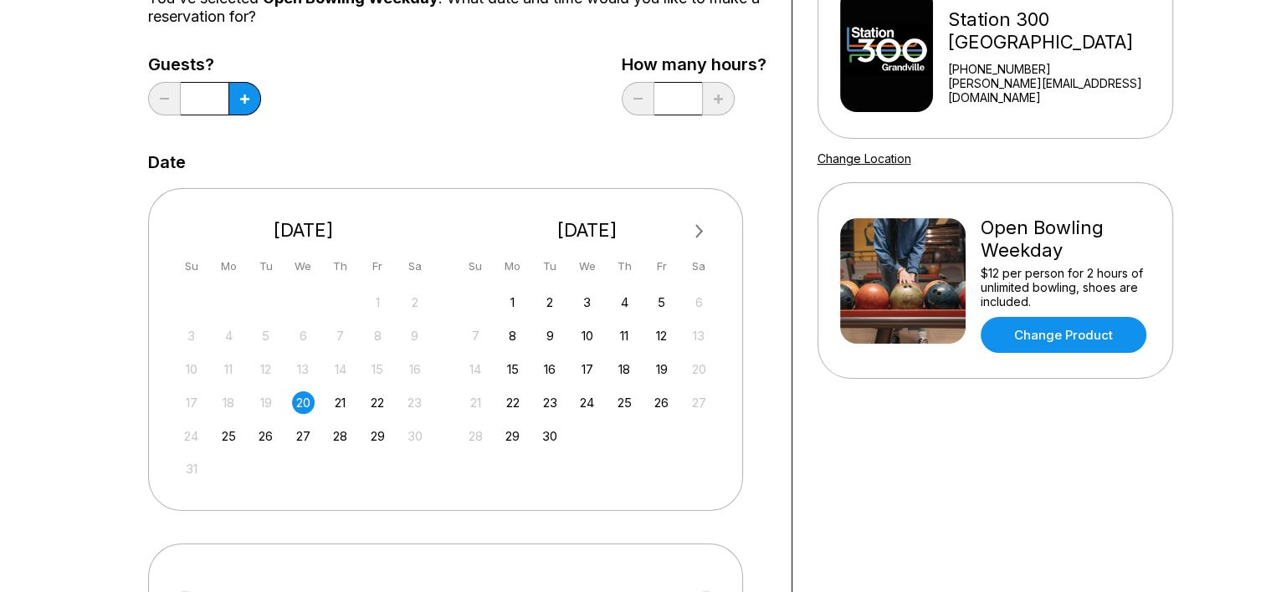
scroll to position [167, 0]
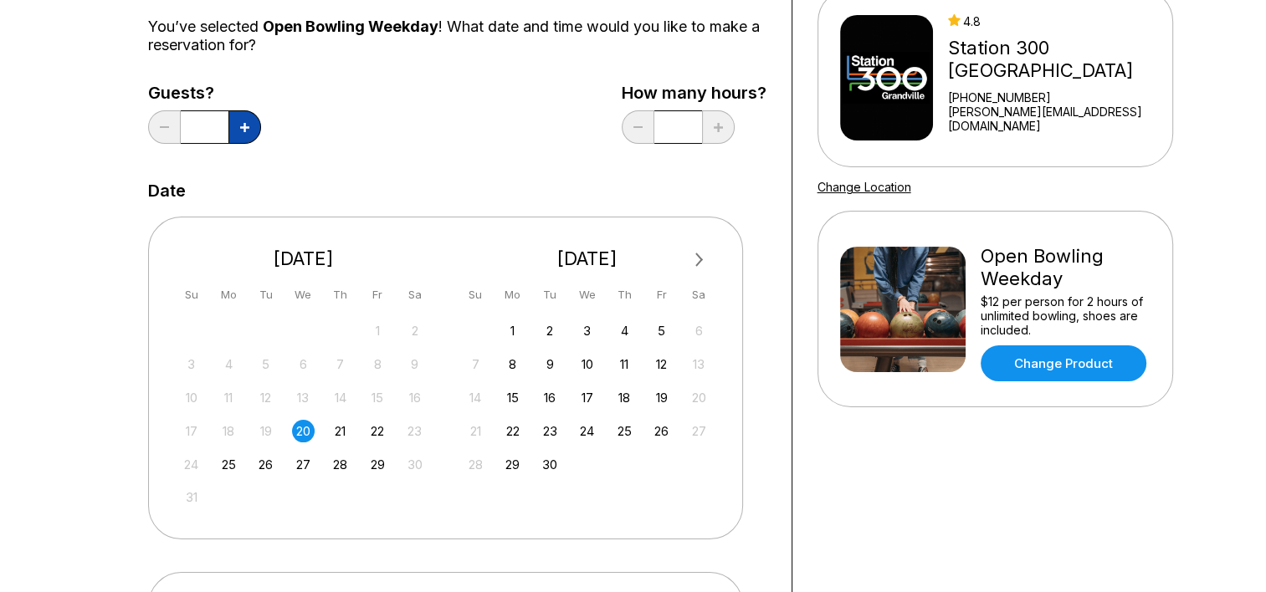
click at [241, 110] on div "Guests? *" at bounding box center [204, 118] width 113 height 69
click at [248, 126] on icon at bounding box center [244, 127] width 9 height 9
type input "*"
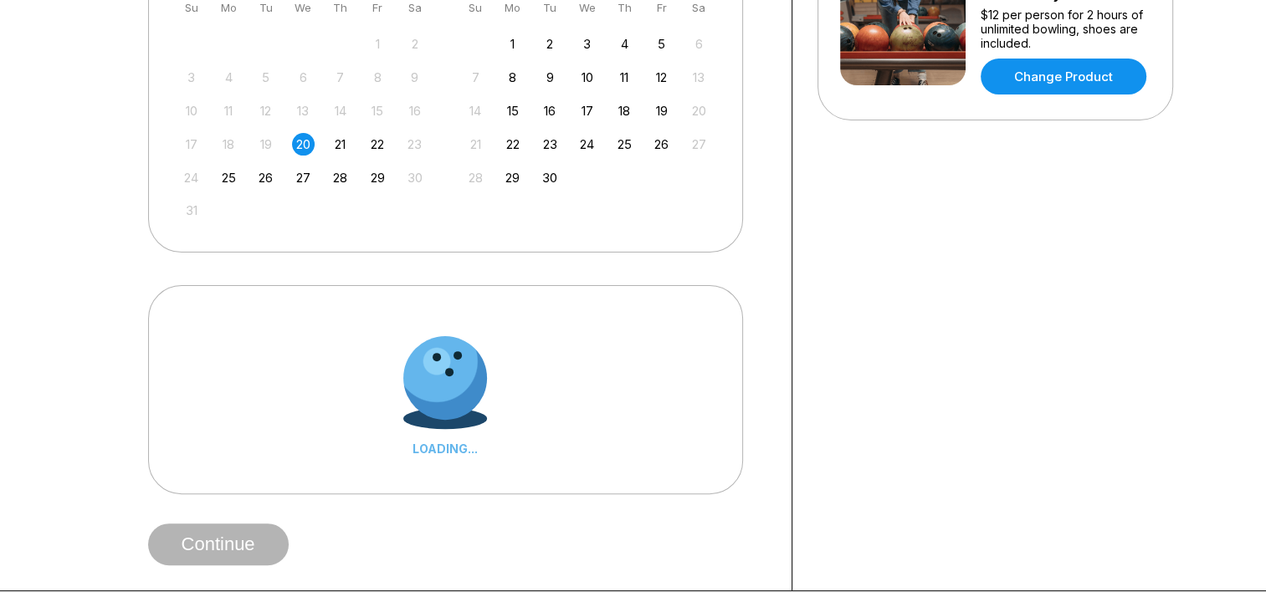
scroll to position [586, 0]
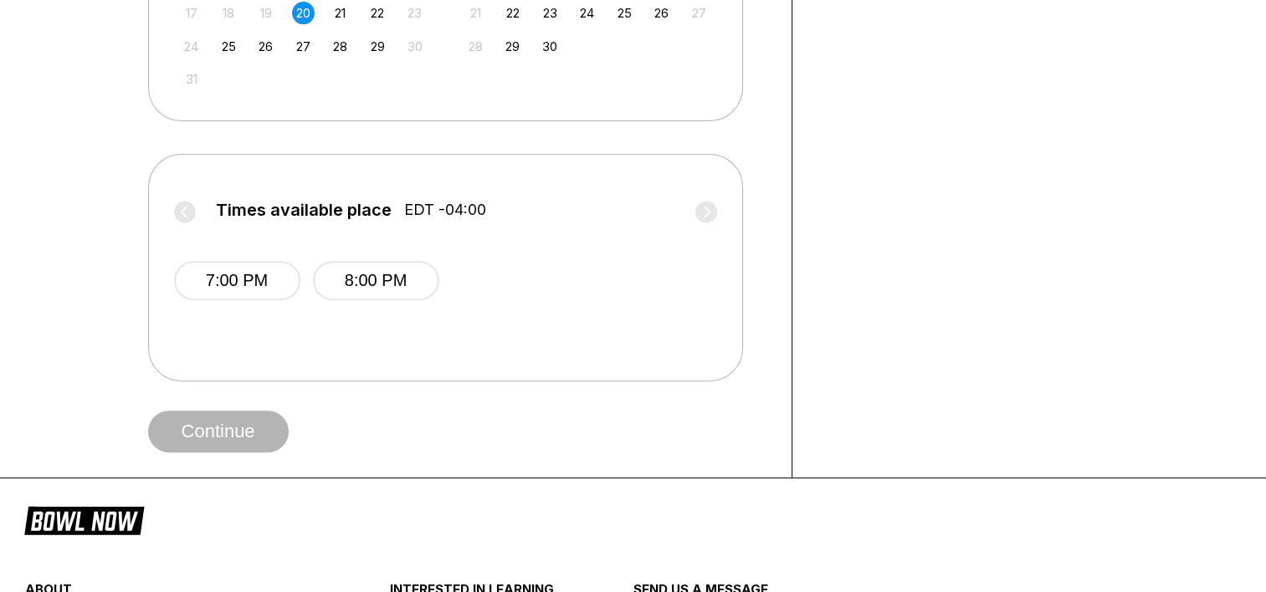
click at [705, 209] on label "Times available place EDT -04:00" at bounding box center [445, 214] width 543 height 27
drag, startPoint x: 402, startPoint y: 210, endPoint x: 460, endPoint y: 213, distance: 58.6
click at [460, 213] on span "EDT -04:00" at bounding box center [445, 210] width 82 height 18
drag, startPoint x: 460, startPoint y: 213, endPoint x: 273, endPoint y: 216, distance: 187.5
click at [273, 216] on span "Times available place" at bounding box center [303, 210] width 176 height 18
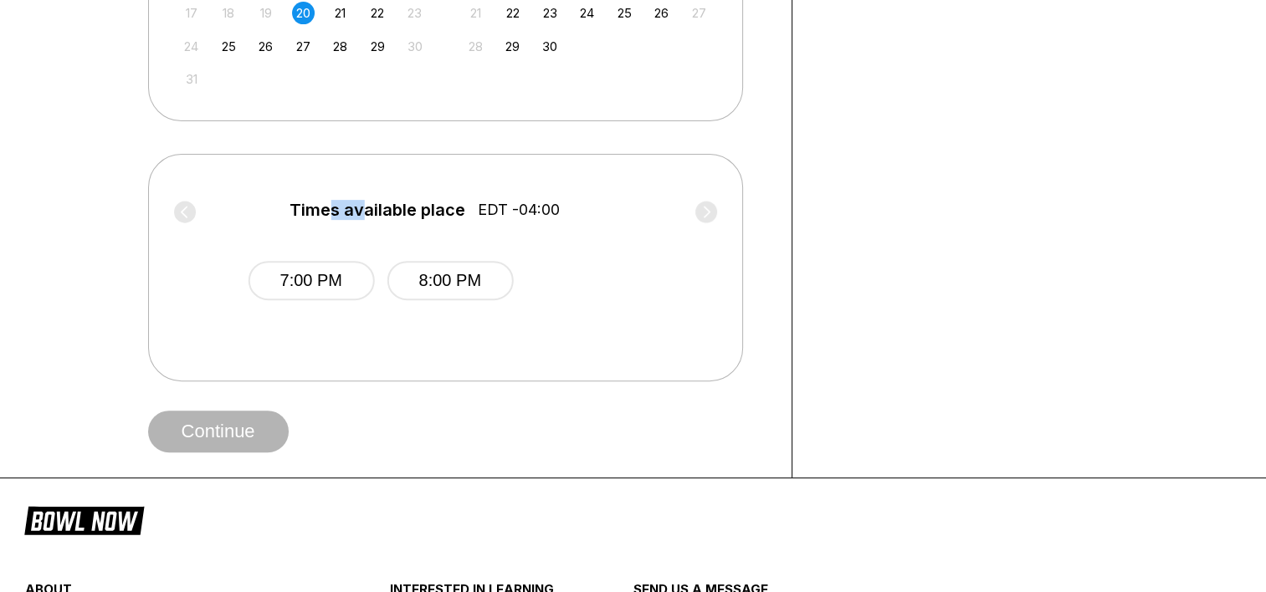
drag, startPoint x: 251, startPoint y: 218, endPoint x: 375, endPoint y: 217, distance: 123.8
click at [375, 217] on span "Times available place" at bounding box center [378, 210] width 176 height 18
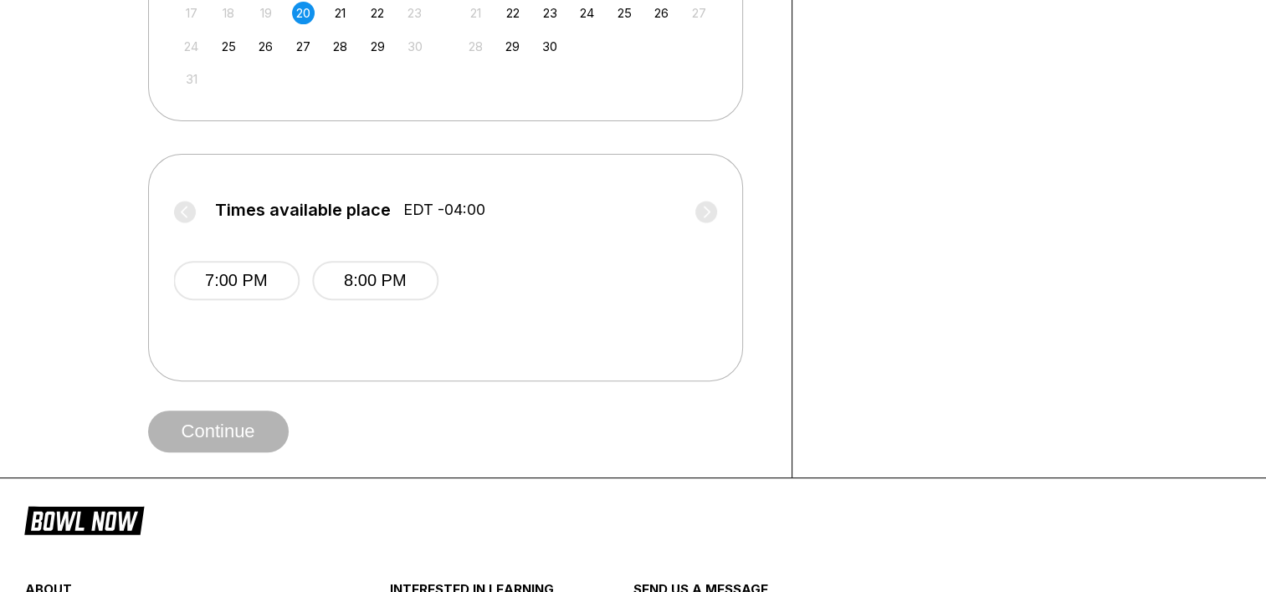
drag, startPoint x: 375, startPoint y: 217, endPoint x: 455, endPoint y: 213, distance: 80.4
click at [455, 213] on span "EDT -04:00" at bounding box center [444, 210] width 82 height 18
drag, startPoint x: 415, startPoint y: 218, endPoint x: 442, endPoint y: 216, distance: 26.8
click at [442, 216] on span "EDT -04:00" at bounding box center [442, 210] width 82 height 18
drag, startPoint x: 361, startPoint y: 216, endPoint x: 418, endPoint y: 211, distance: 57.1
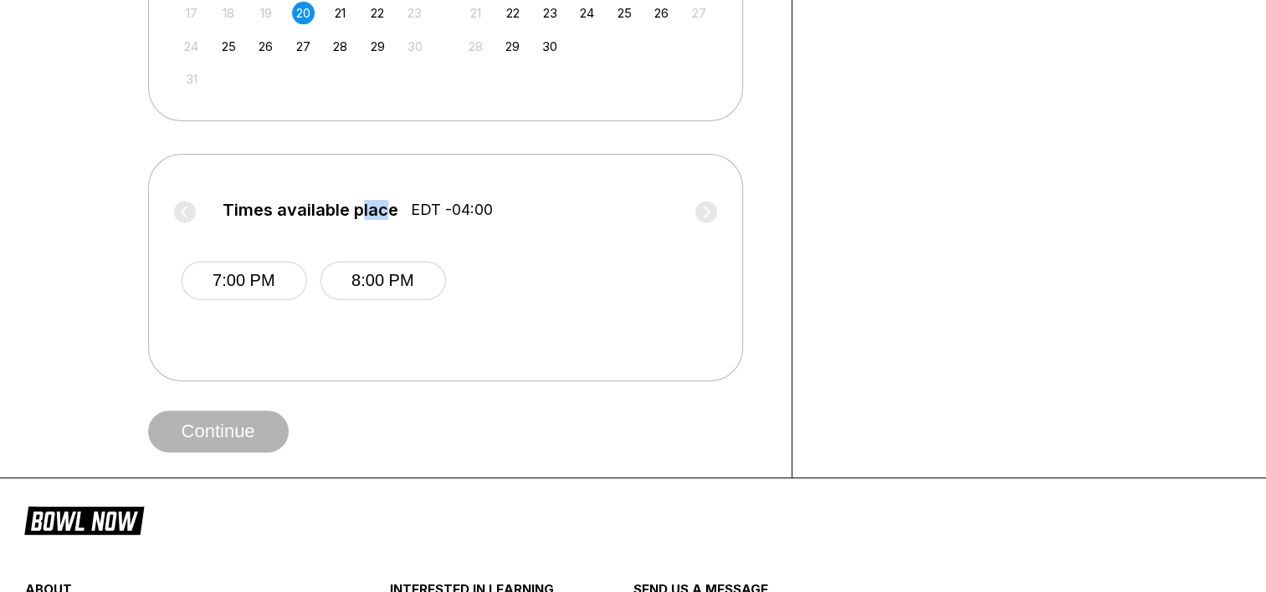
click at [398, 211] on span "Times available place" at bounding box center [311, 210] width 176 height 18
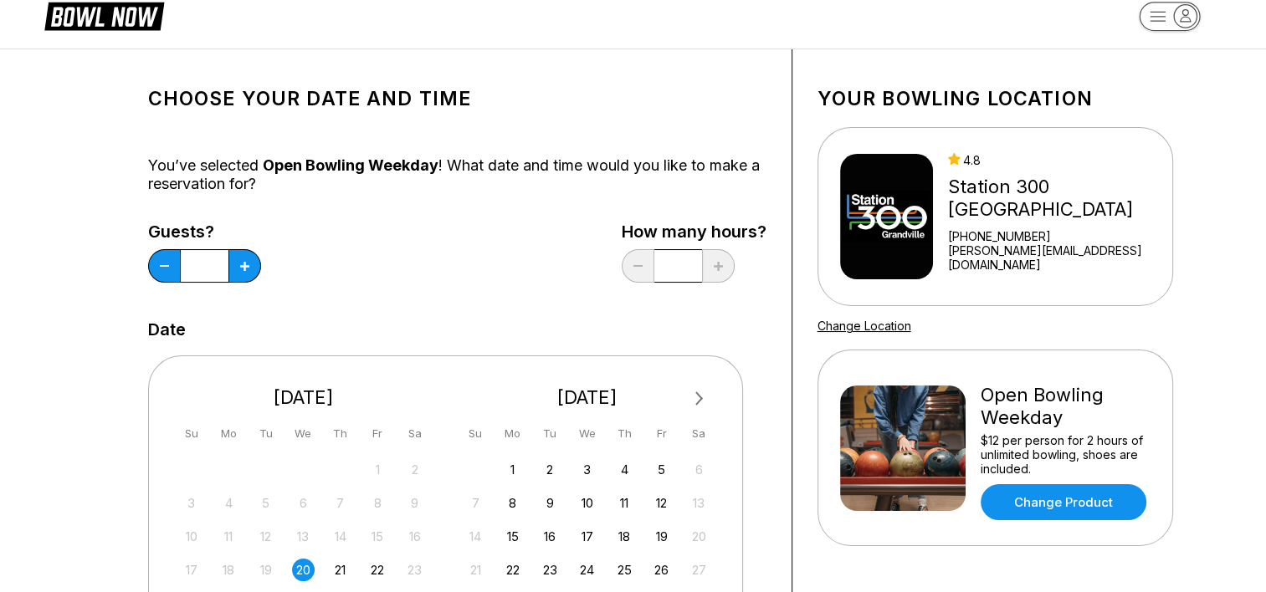
scroll to position [0, 0]
